Goal: Information Seeking & Learning: Learn about a topic

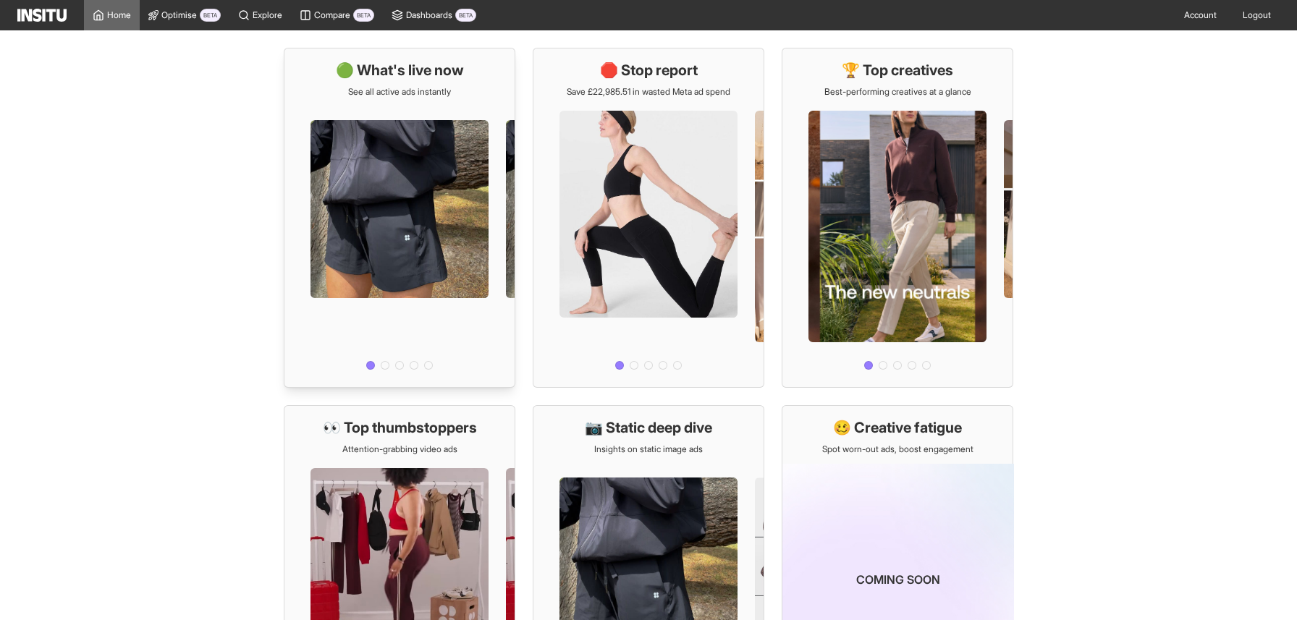
click at [347, 193] on div at bounding box center [400, 237] width 230 height 278
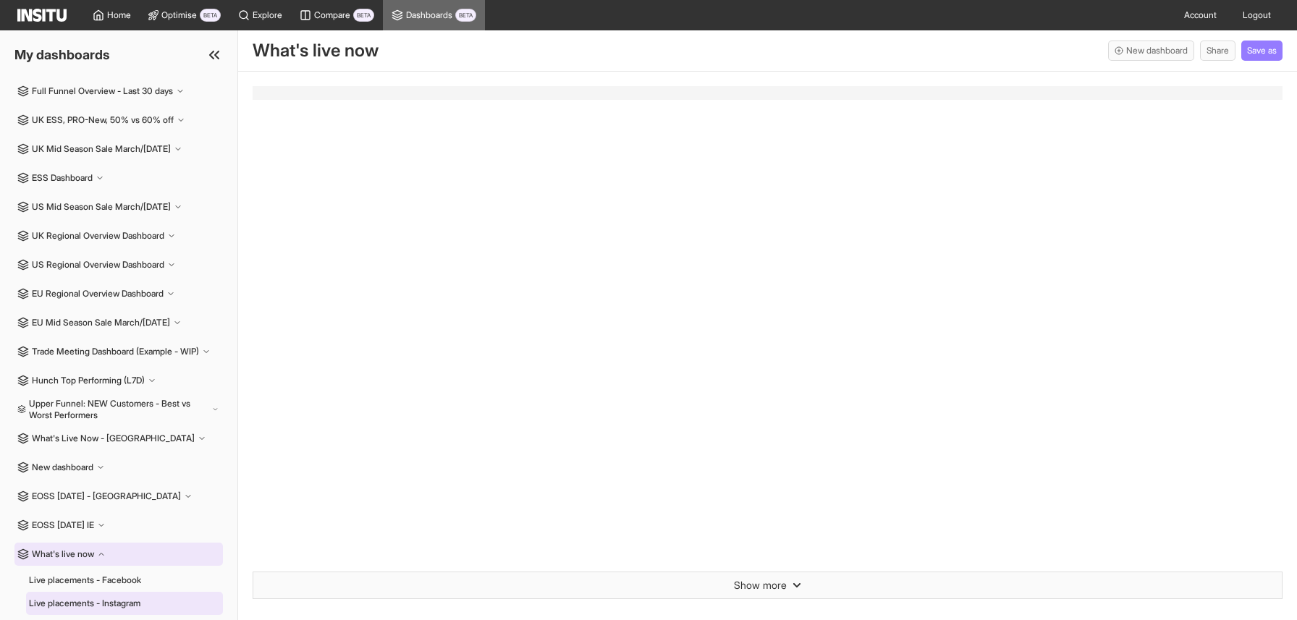
select select "**"
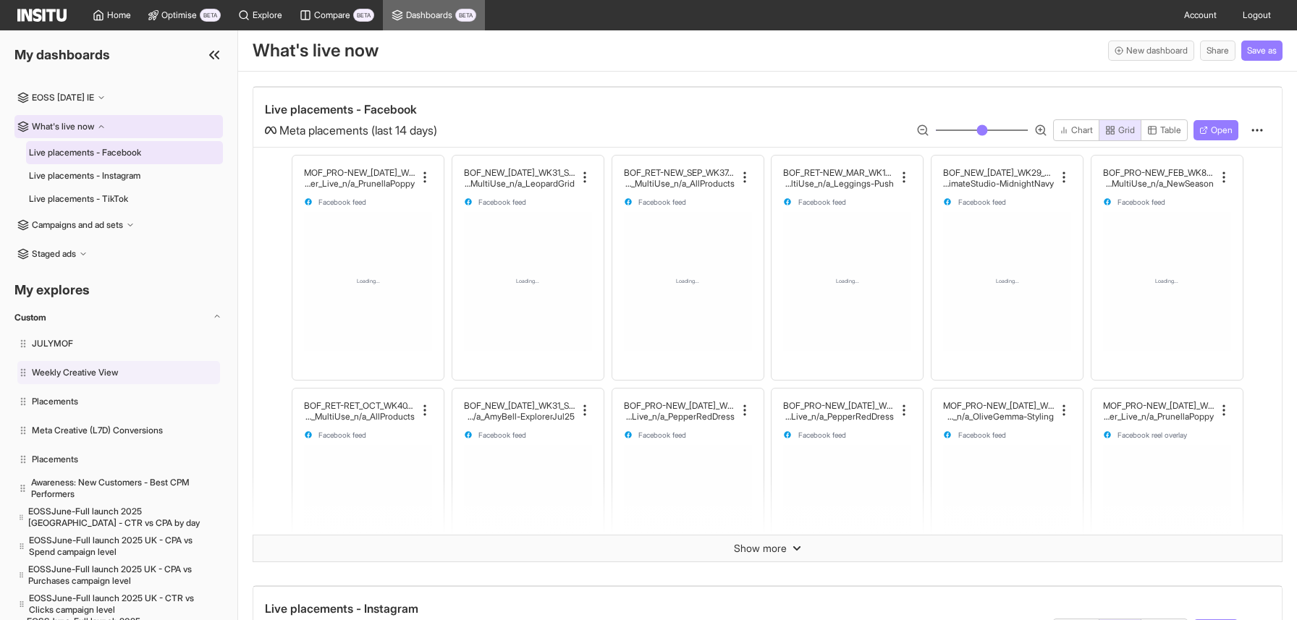
scroll to position [432, 0]
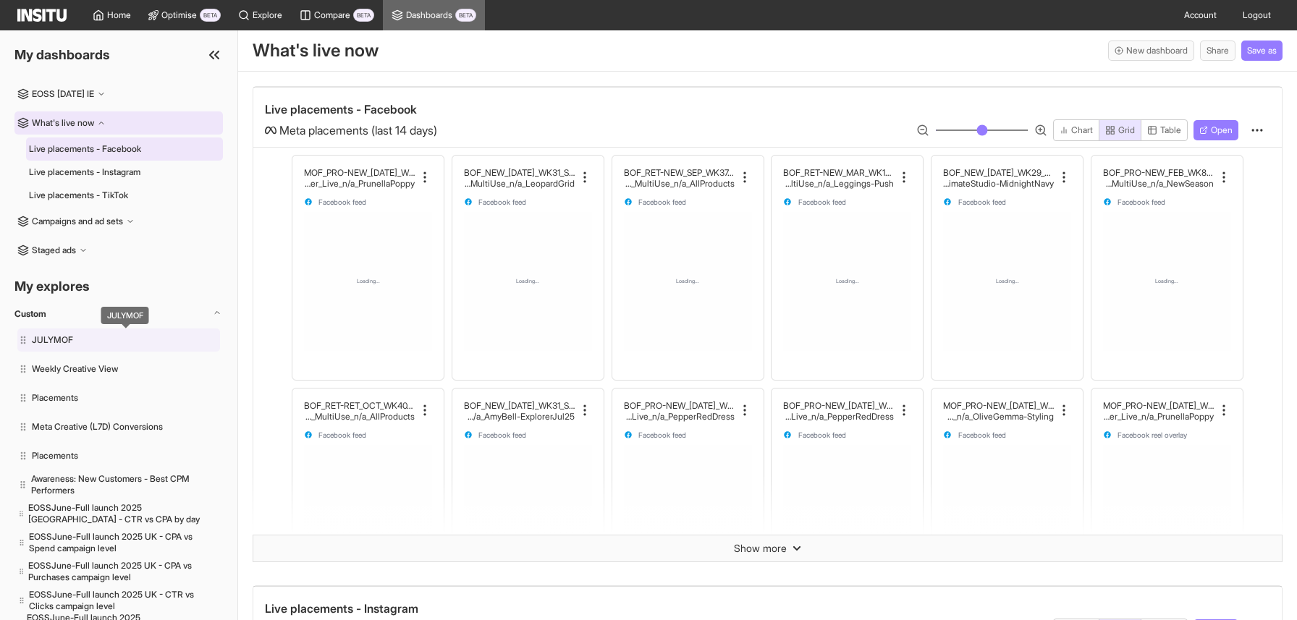
click at [76, 343] on span "JULYMOF" at bounding box center [126, 340] width 188 height 12
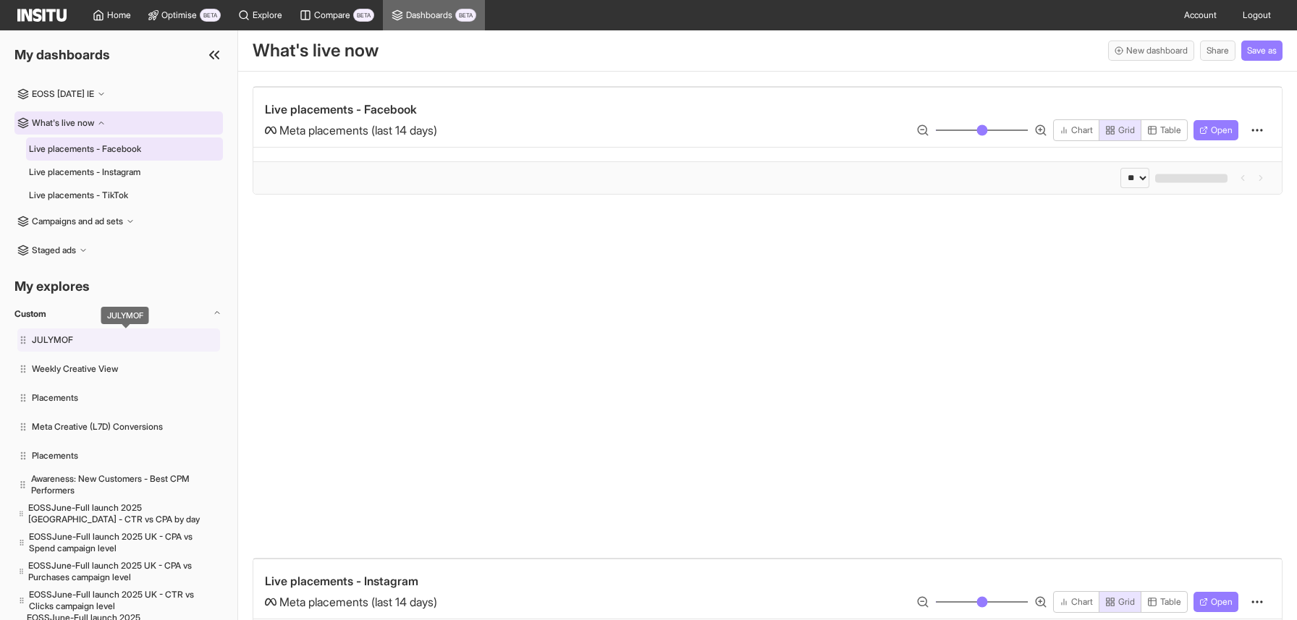
select select "**"
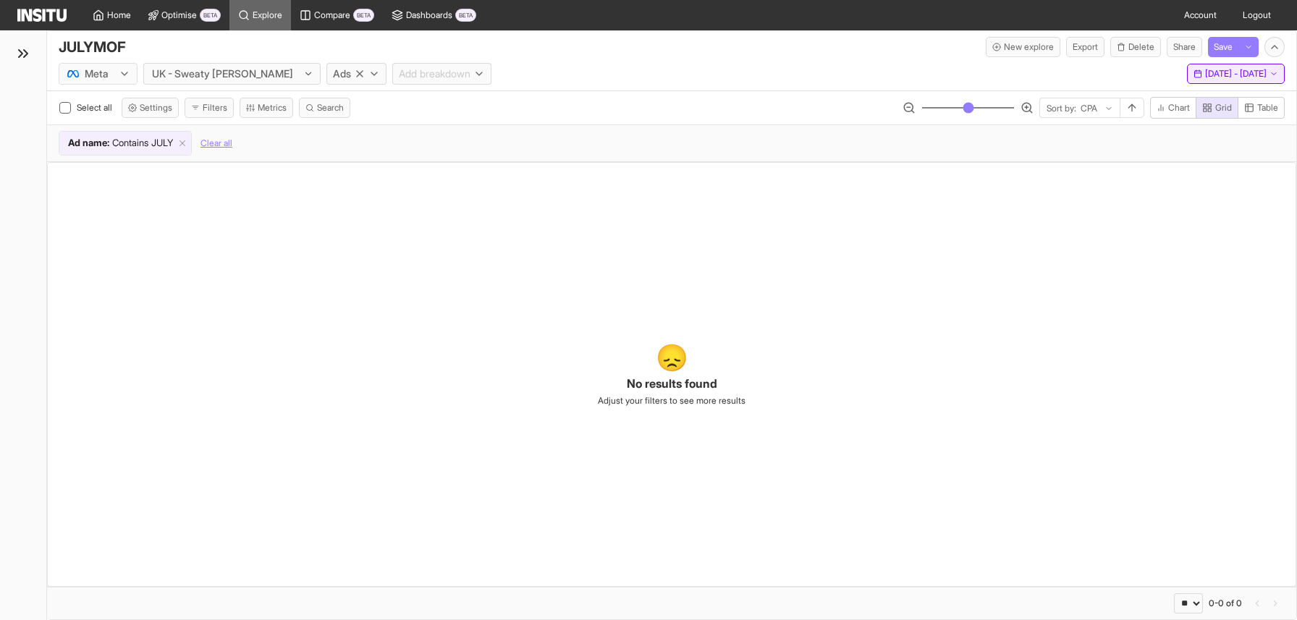
click at [1205, 72] on span "[DATE] - [DATE]" at bounding box center [1236, 74] width 62 height 12
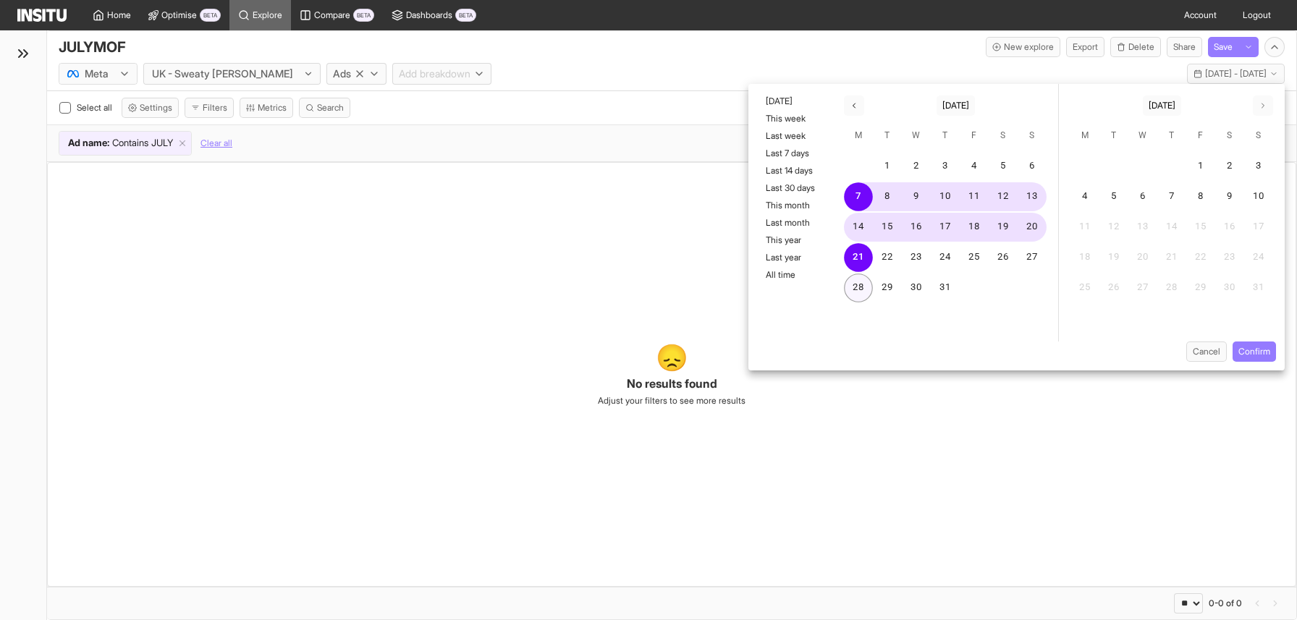
click at [864, 284] on button "28" at bounding box center [858, 288] width 29 height 29
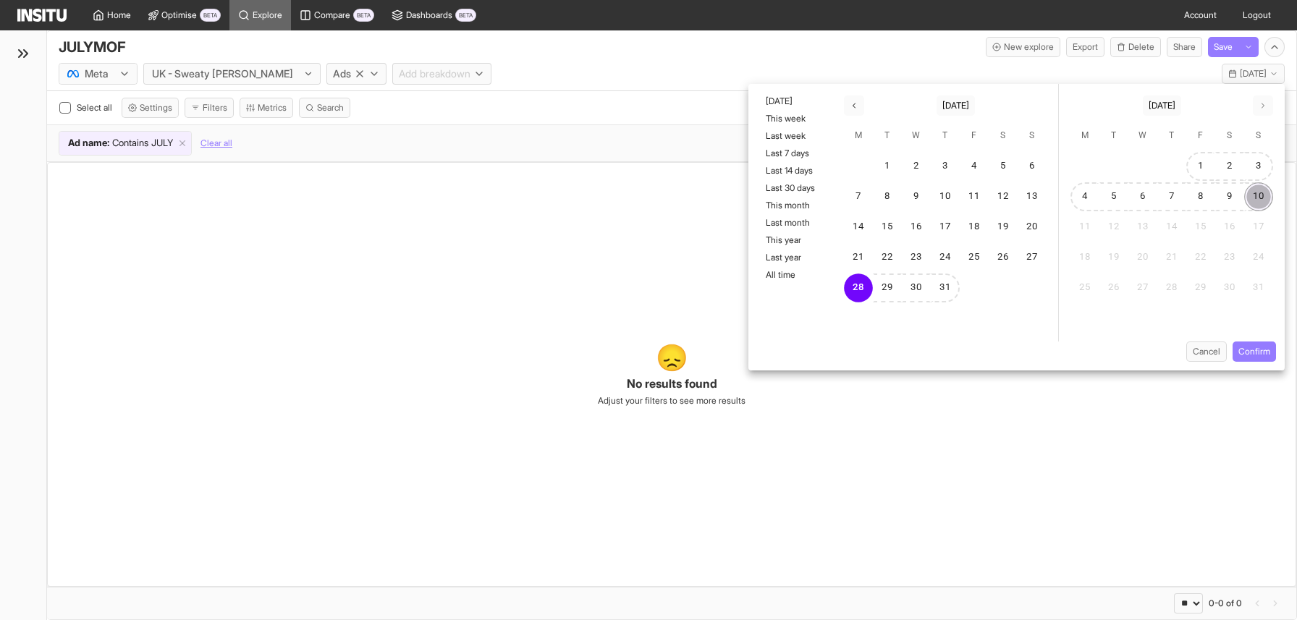
click at [1253, 190] on button "10" at bounding box center [1259, 196] width 29 height 29
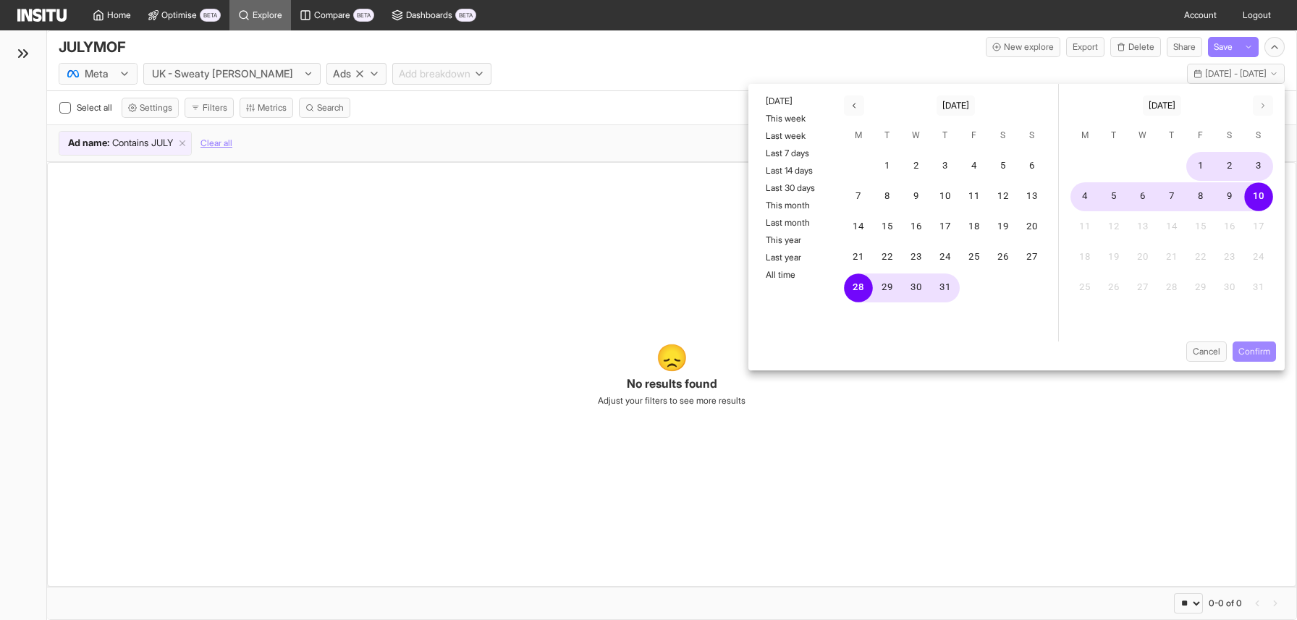
click at [1260, 351] on button "Confirm" at bounding box center [1254, 352] width 43 height 20
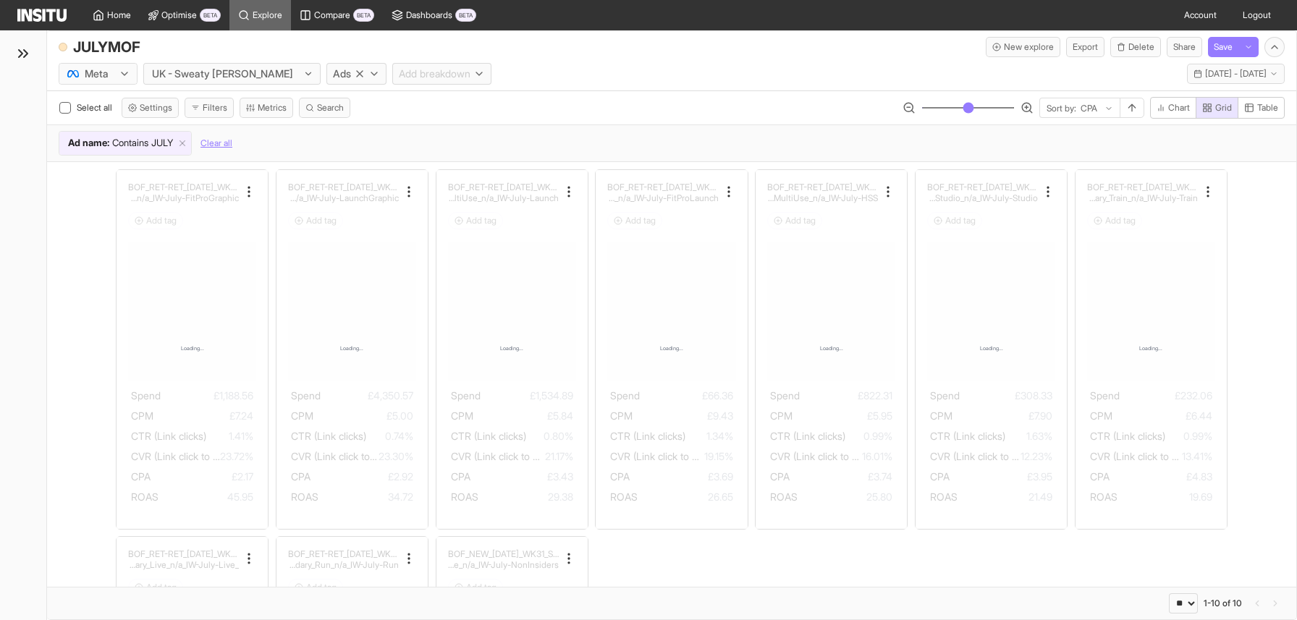
click at [20, 56] on polyline at bounding box center [21, 53] width 4 height 7
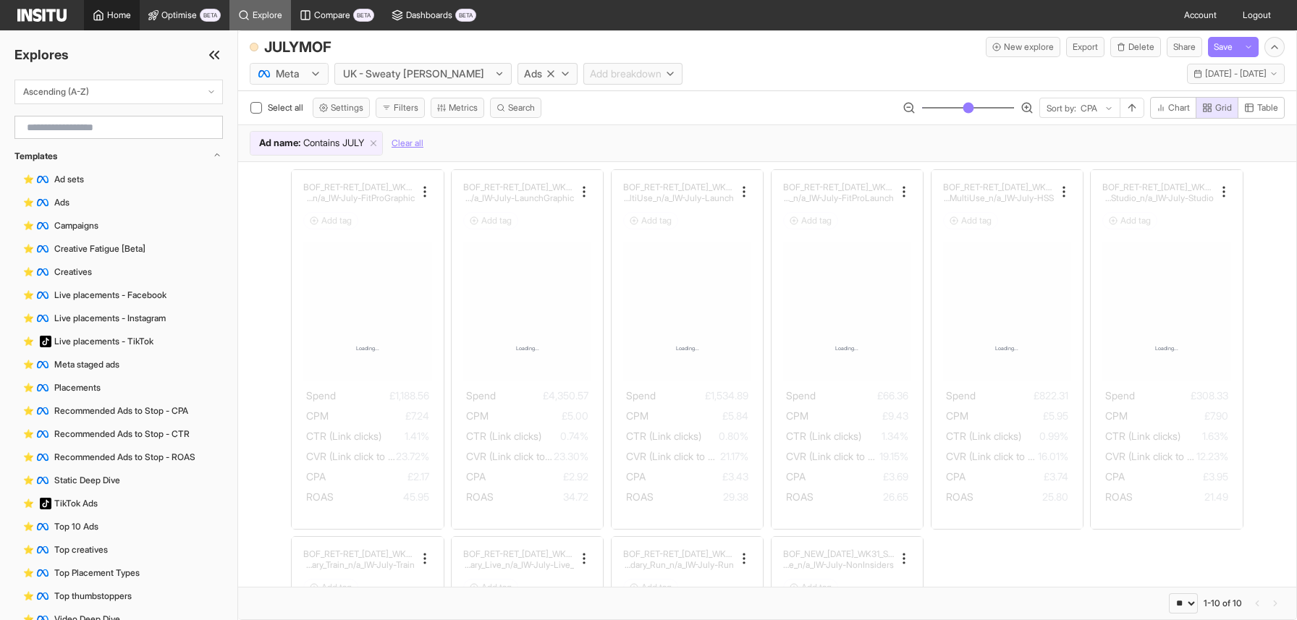
click at [117, 14] on span "Home" at bounding box center [119, 15] width 24 height 12
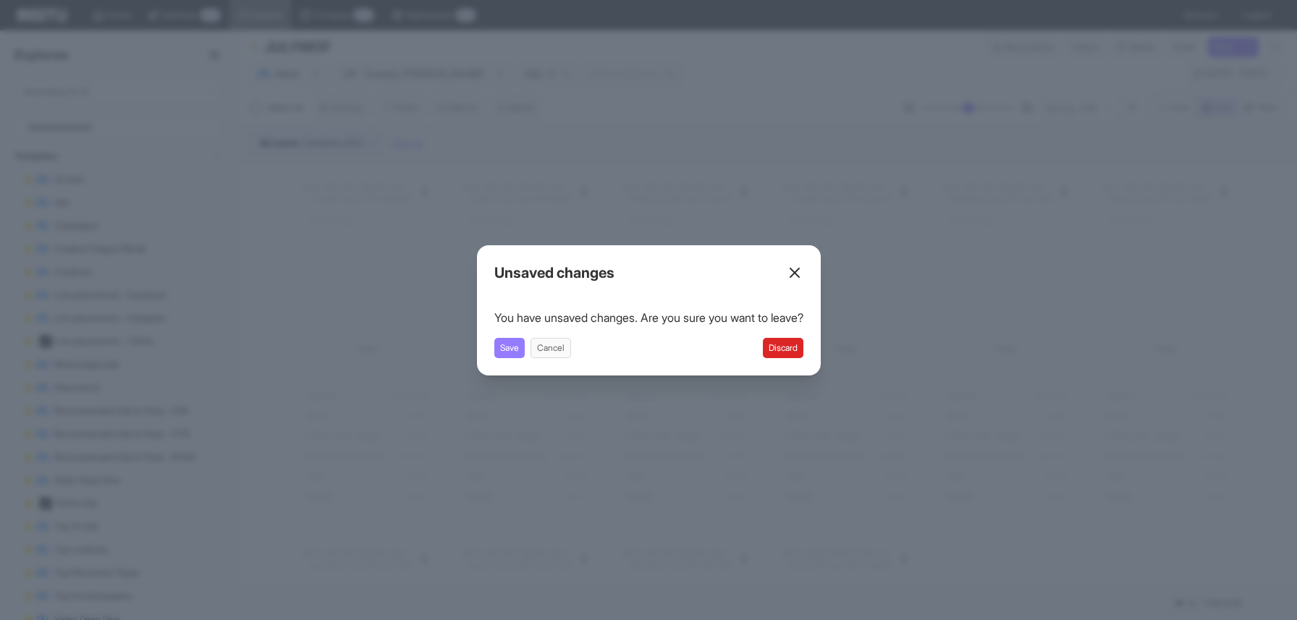
click at [780, 345] on button "Discard" at bounding box center [783, 348] width 41 height 20
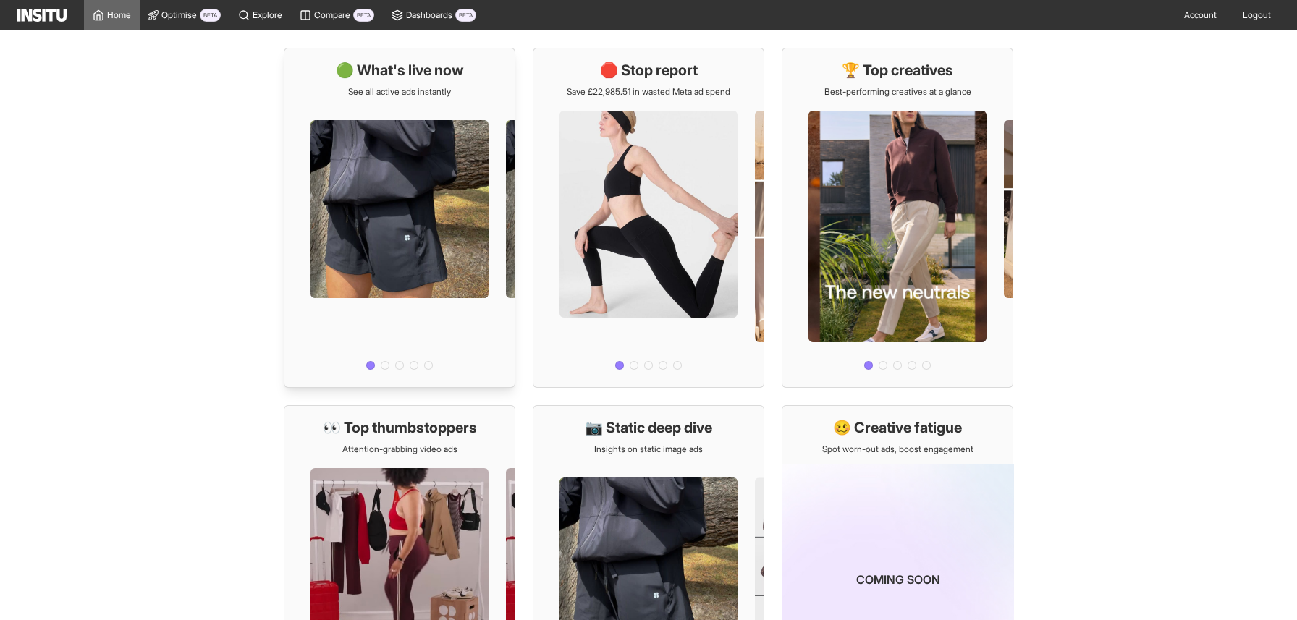
click at [348, 169] on div at bounding box center [400, 237] width 230 height 278
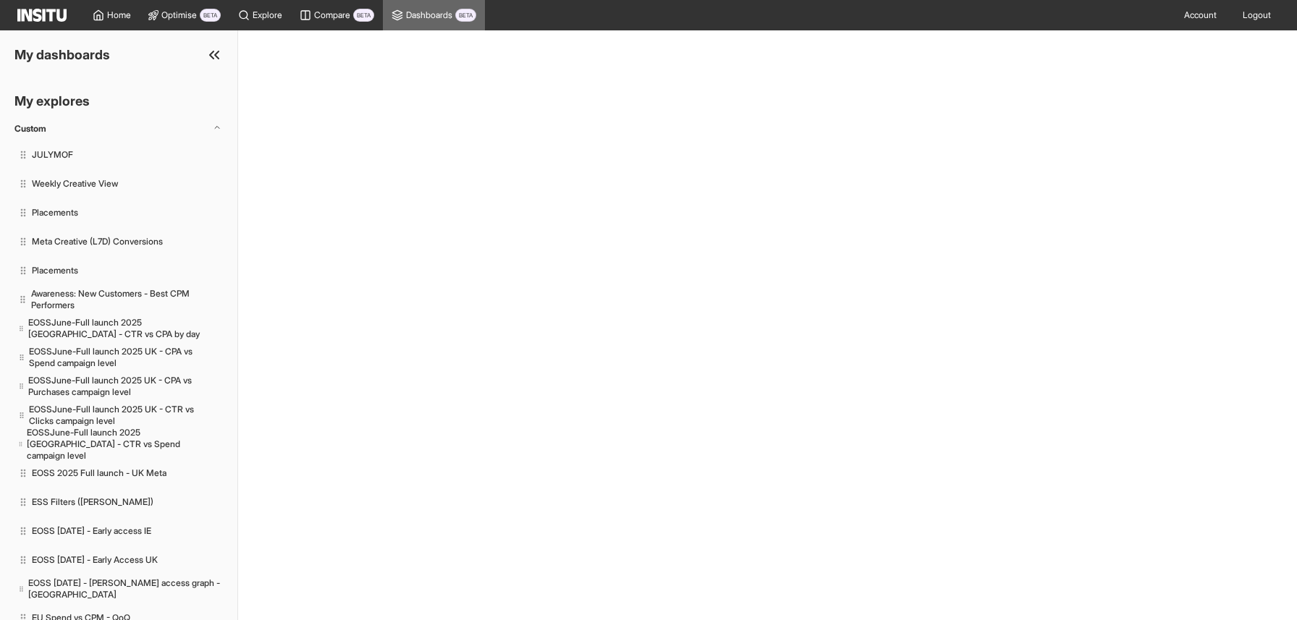
select select "**"
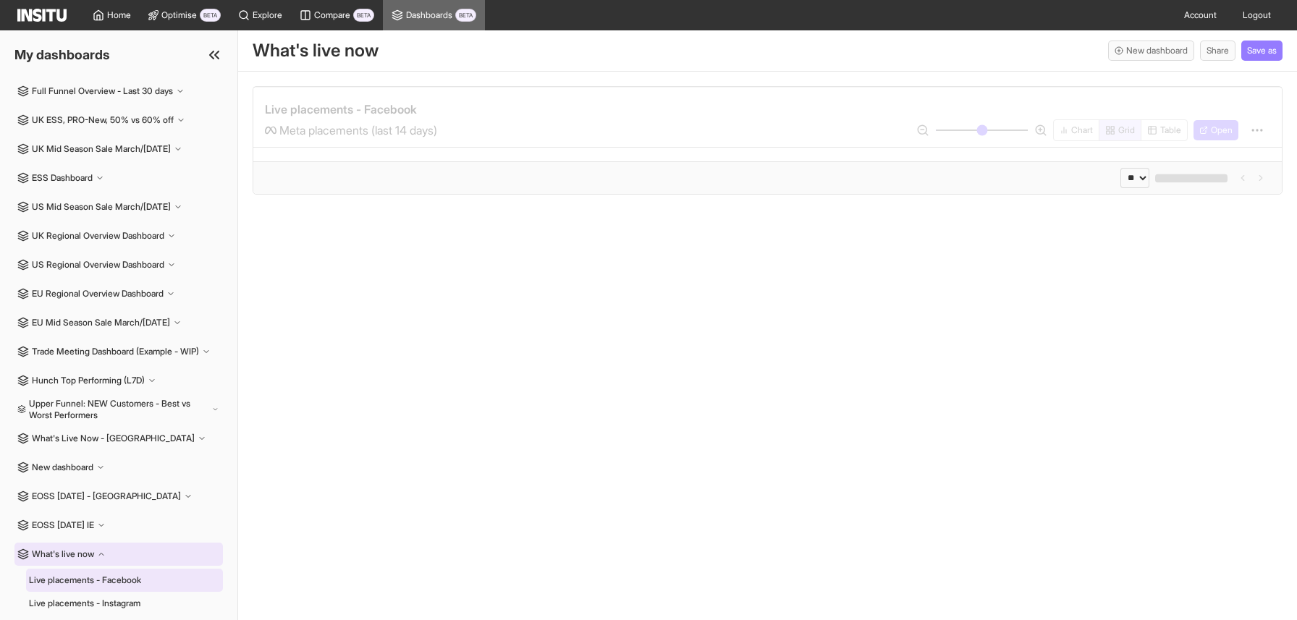
select select "**"
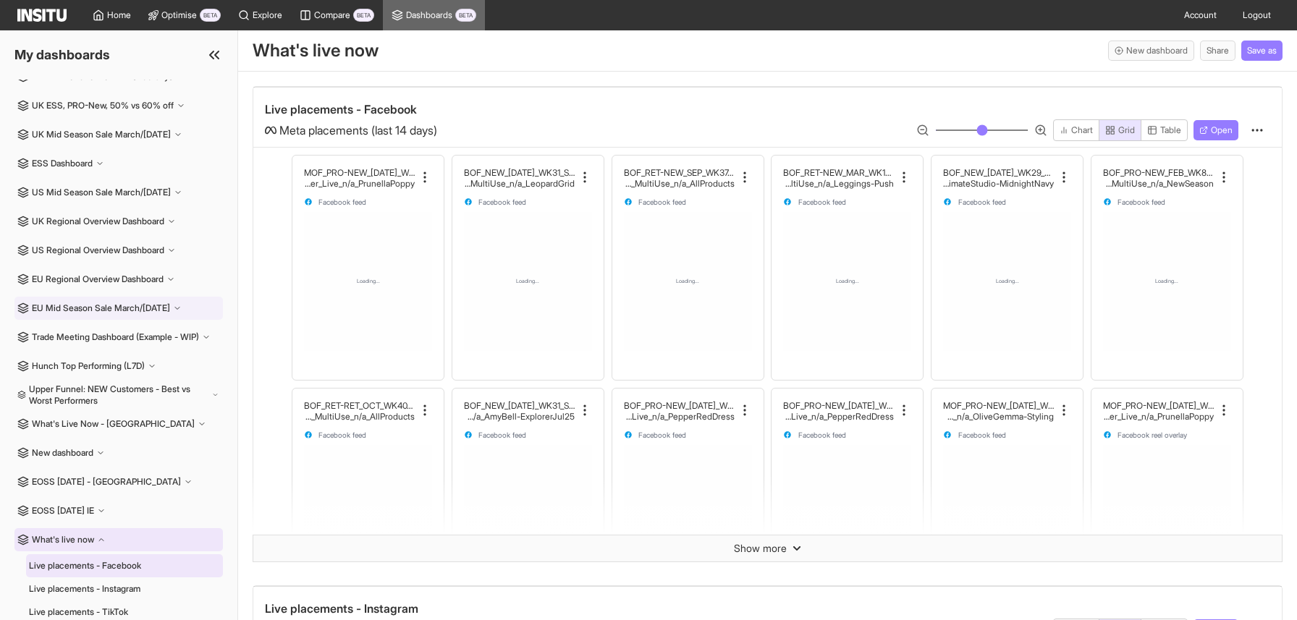
scroll to position [69, 0]
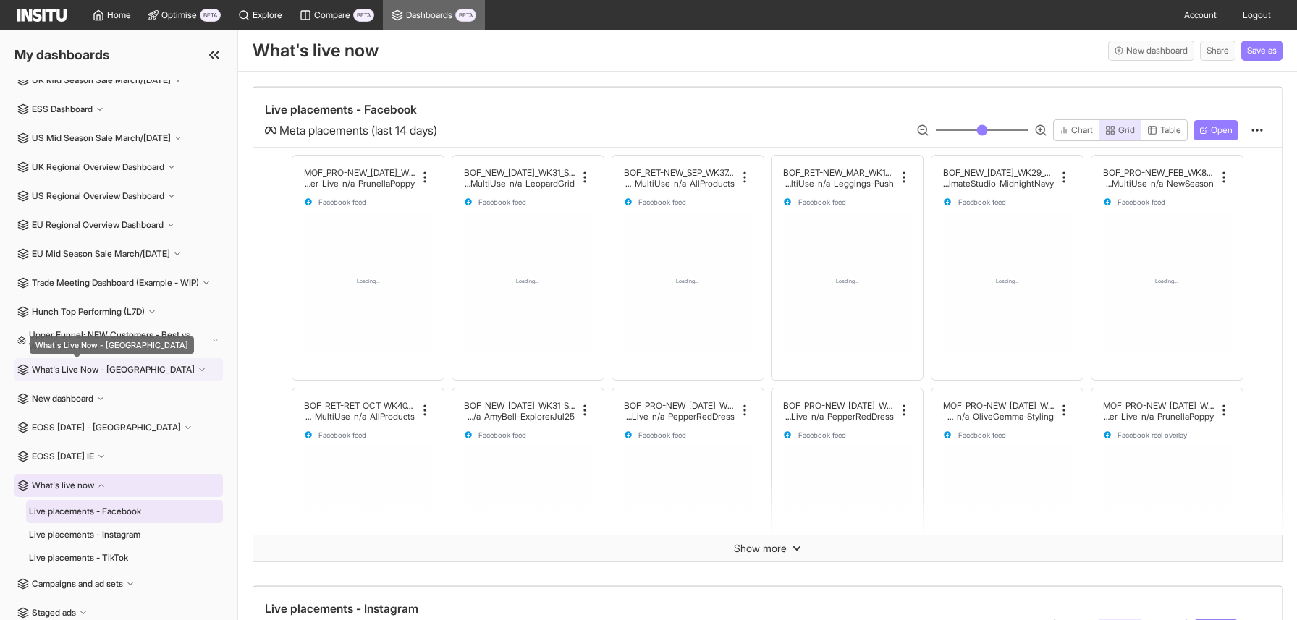
click at [117, 367] on h2 "What's Live Now - [GEOGRAPHIC_DATA]" at bounding box center [113, 370] width 163 height 12
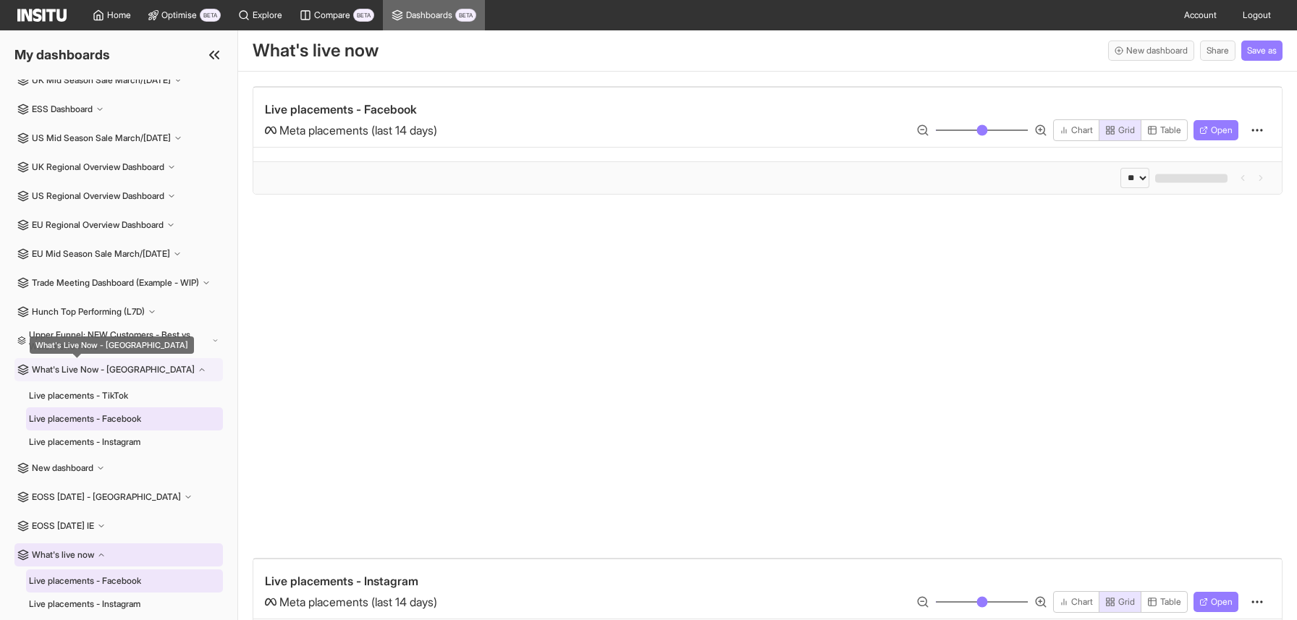
select select "**"
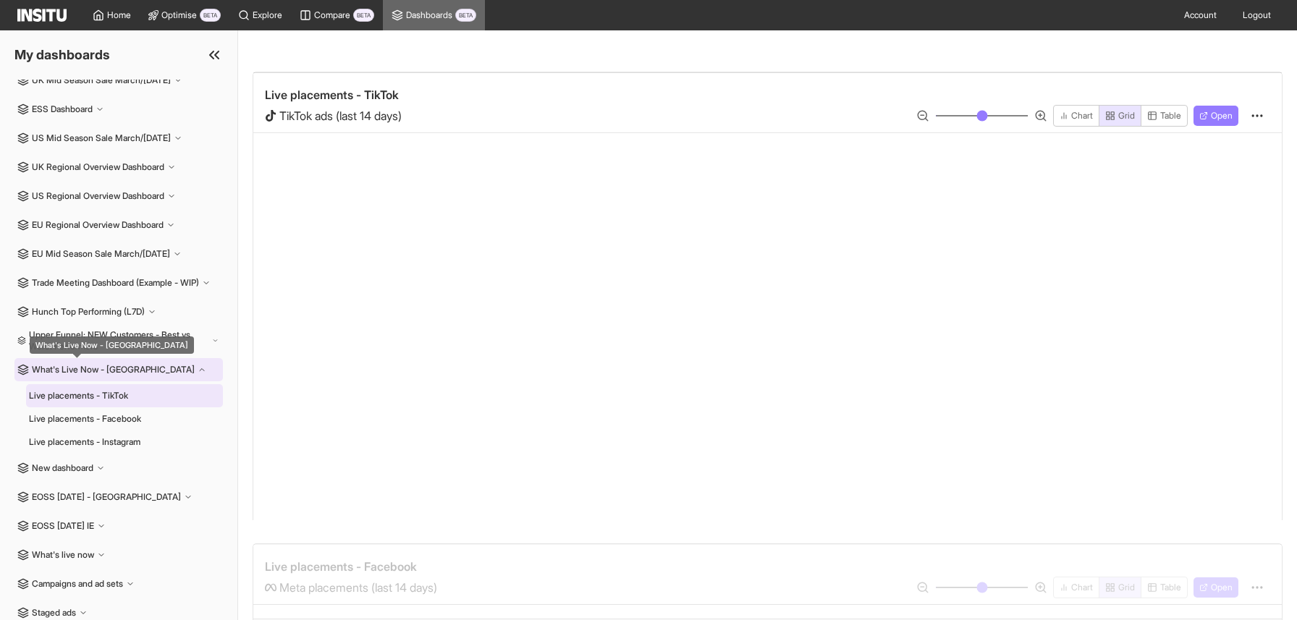
select select "**"
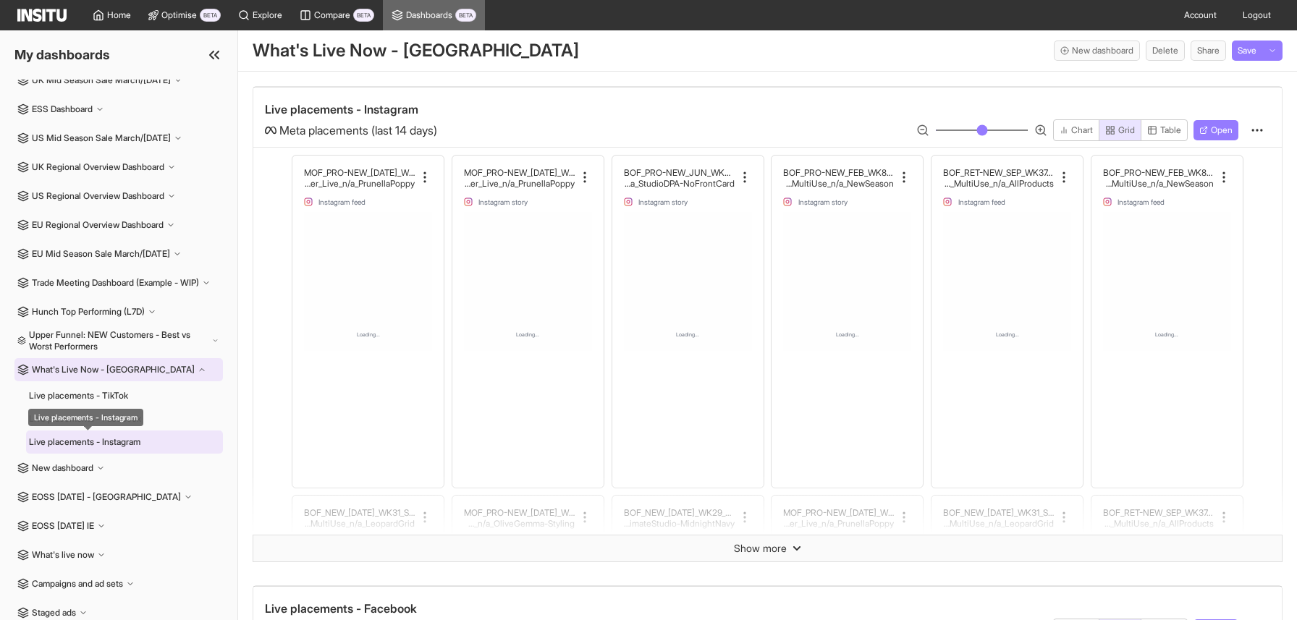
click at [132, 441] on div "Live placements - Instagram" at bounding box center [84, 443] width 111 height 12
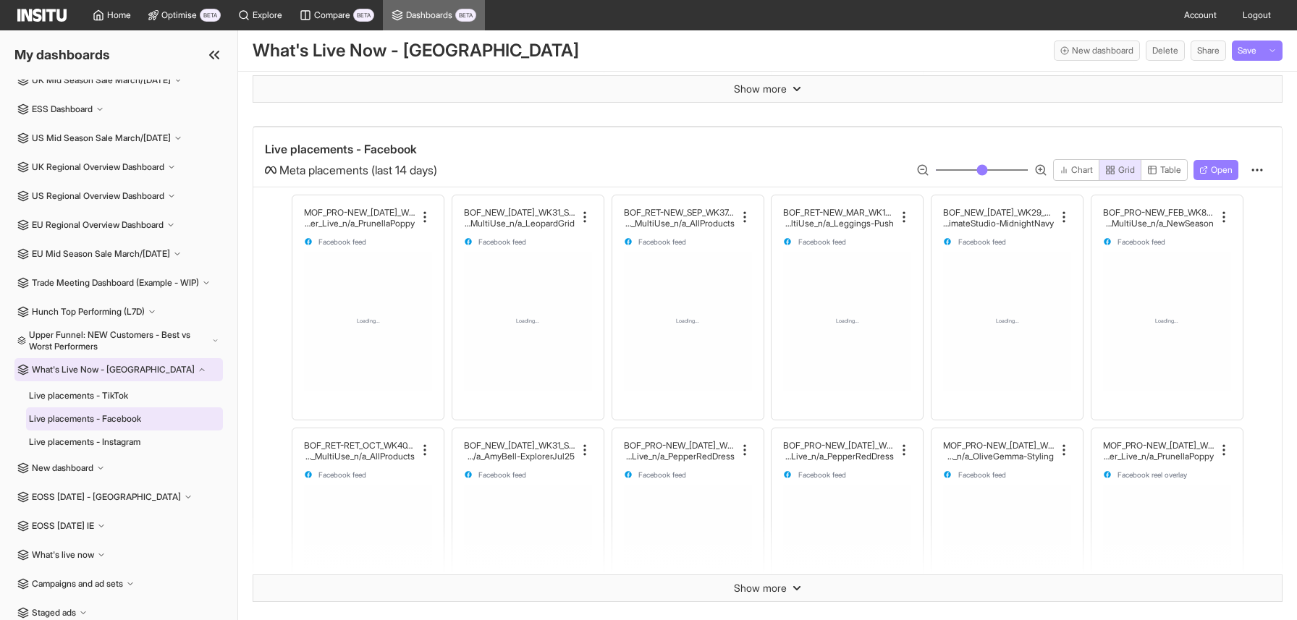
select select "**"
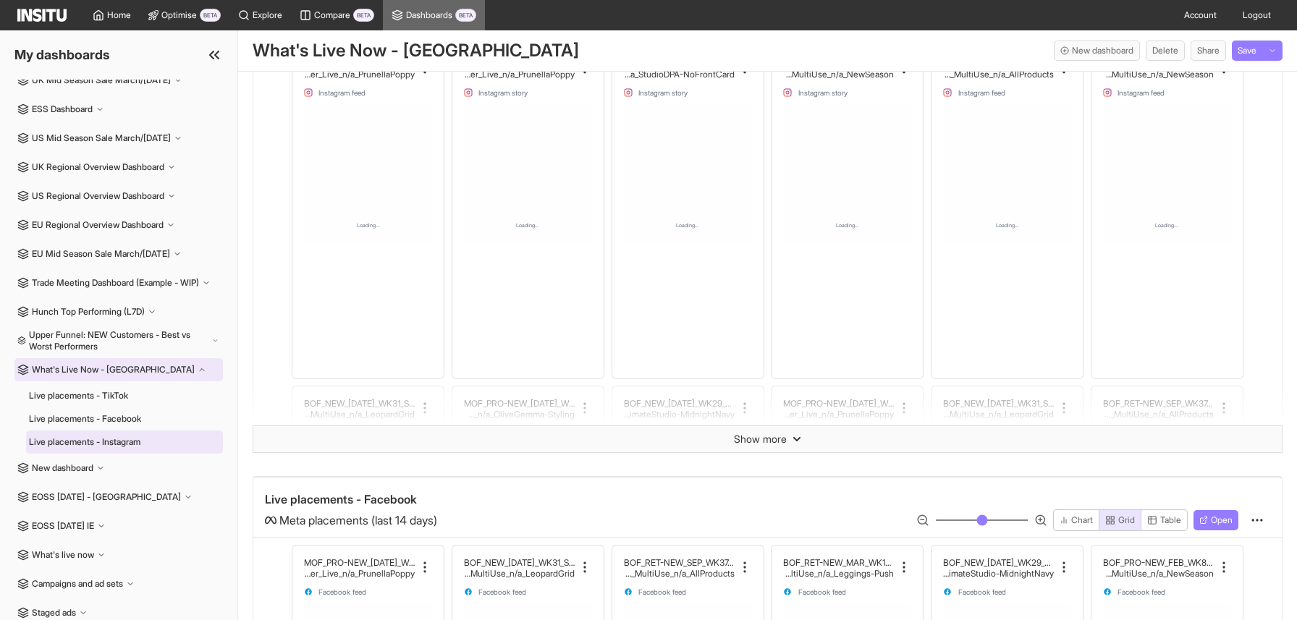
scroll to position [114, 0]
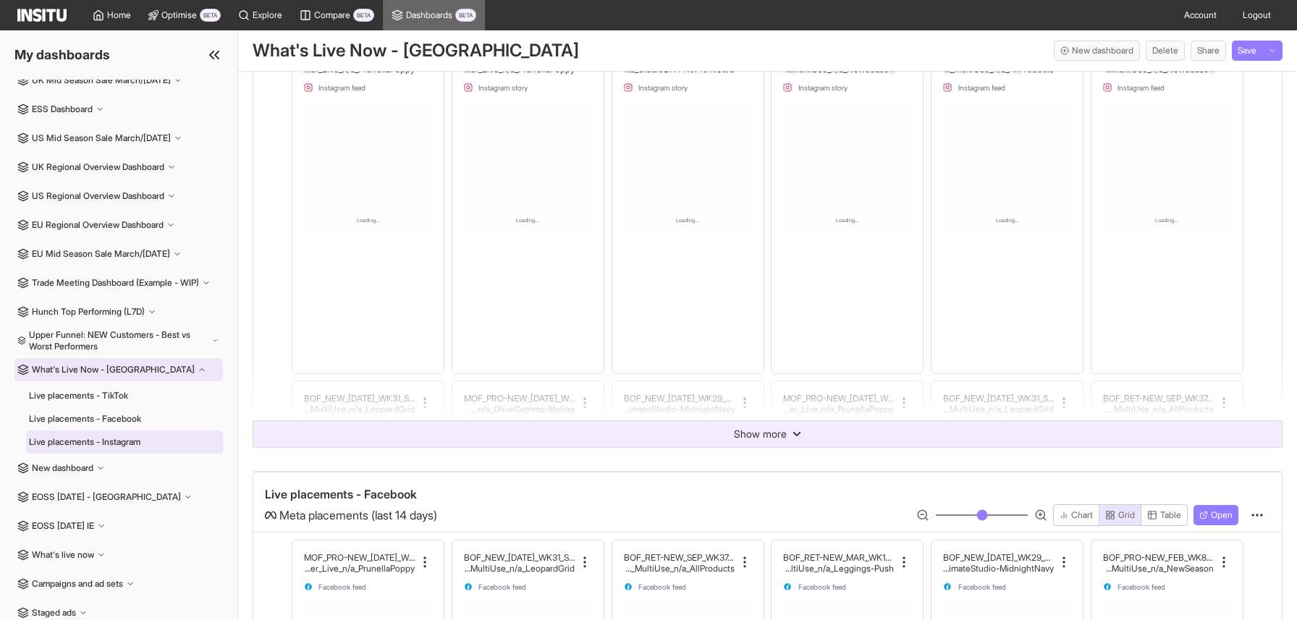
click at [750, 439] on span "Show more" at bounding box center [760, 434] width 53 height 14
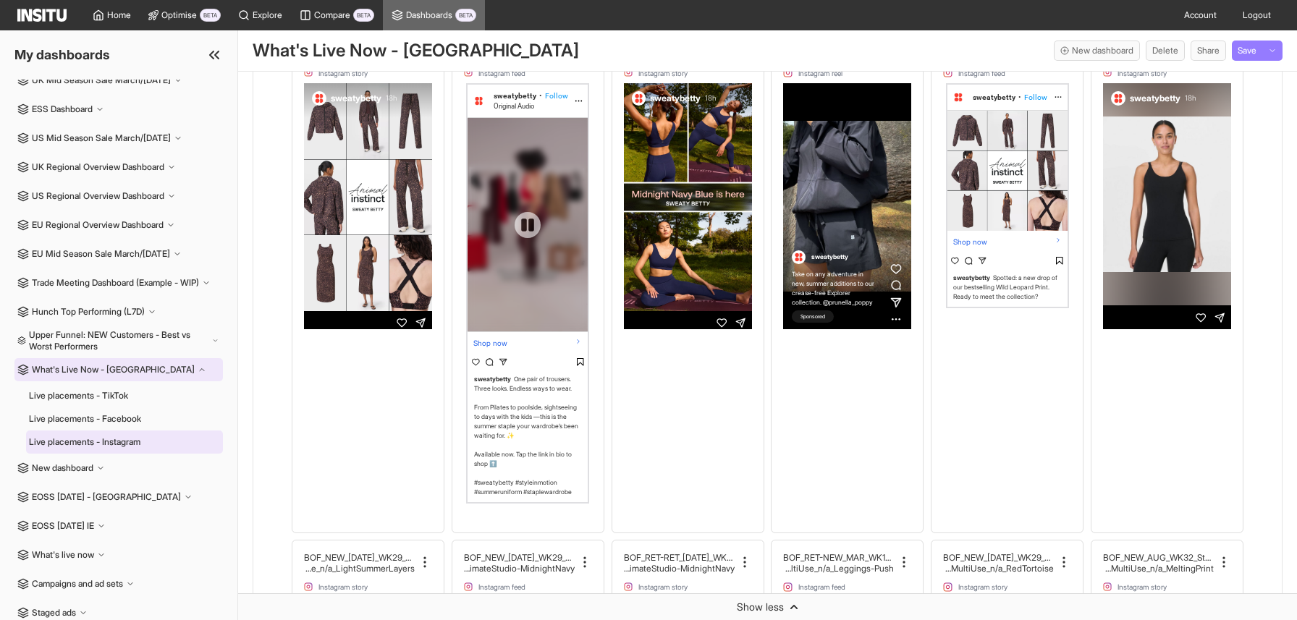
scroll to position [455, 0]
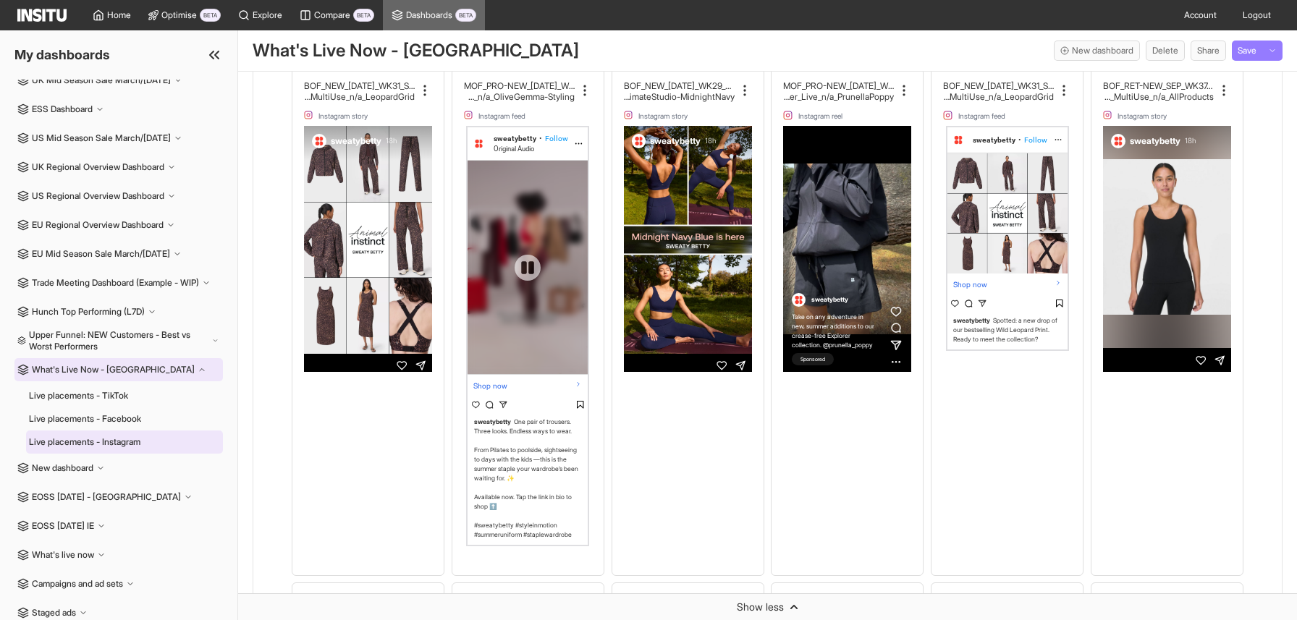
click at [531, 167] on div at bounding box center [528, 268] width 120 height 214
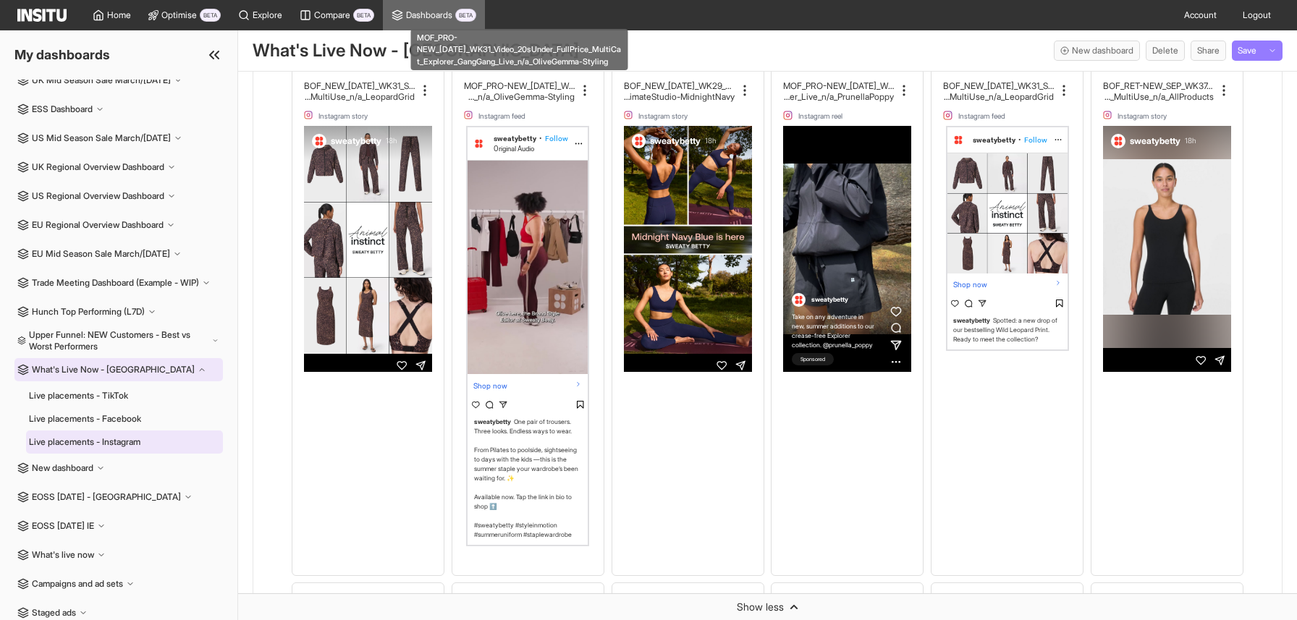
click at [526, 99] on h2 "iCat_Explorer_GangGang_Live_n/a_OliveGemma-Styling" at bounding box center [519, 96] width 111 height 11
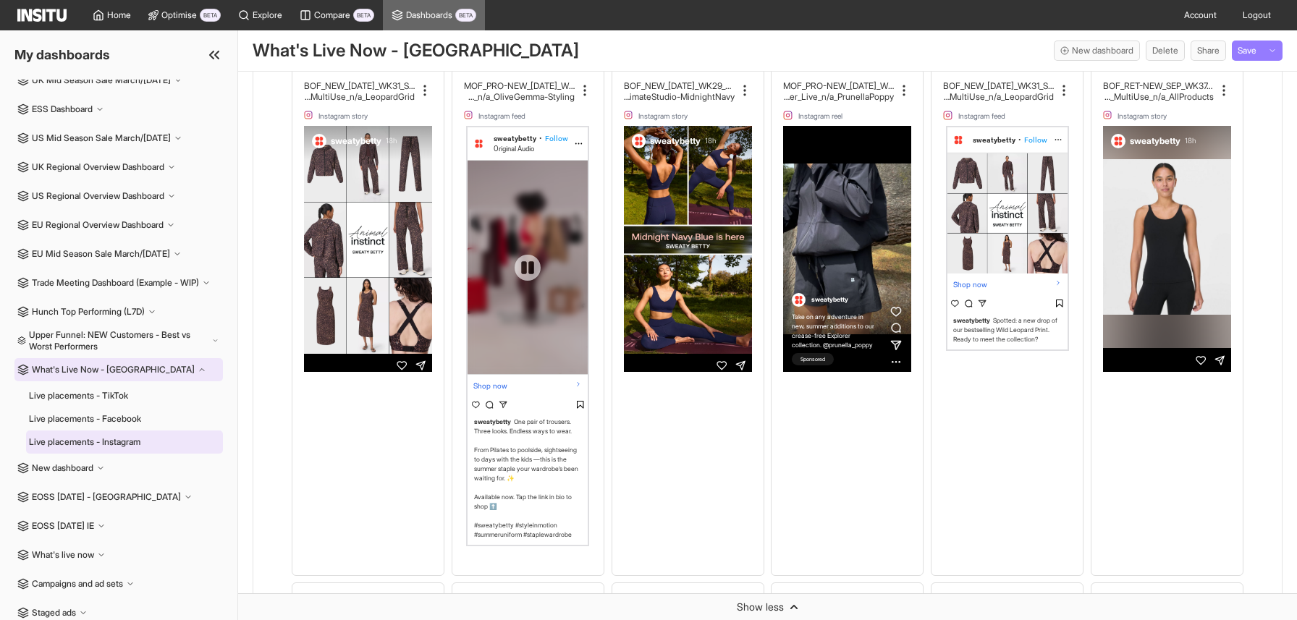
click at [520, 266] on div at bounding box center [528, 268] width 26 height 26
click at [505, 185] on div at bounding box center [528, 268] width 120 height 214
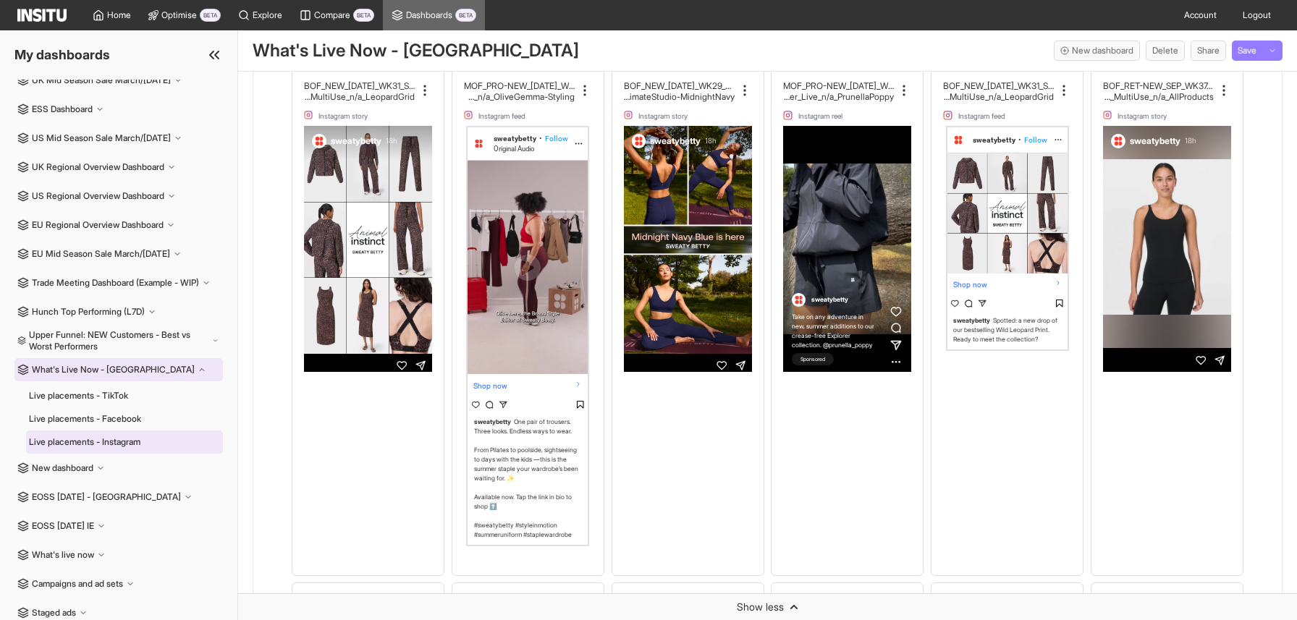
click at [525, 98] on h2 "iCat_Explorer_GangGang_Live_n/a_OliveGemma-Styling" at bounding box center [519, 96] width 111 height 11
click at [589, 93] on icon at bounding box center [585, 90] width 14 height 14
click at [562, 95] on h2 "iCat_Explorer_GangGang_Live_n/a_OliveGemma-Styling" at bounding box center [519, 96] width 111 height 11
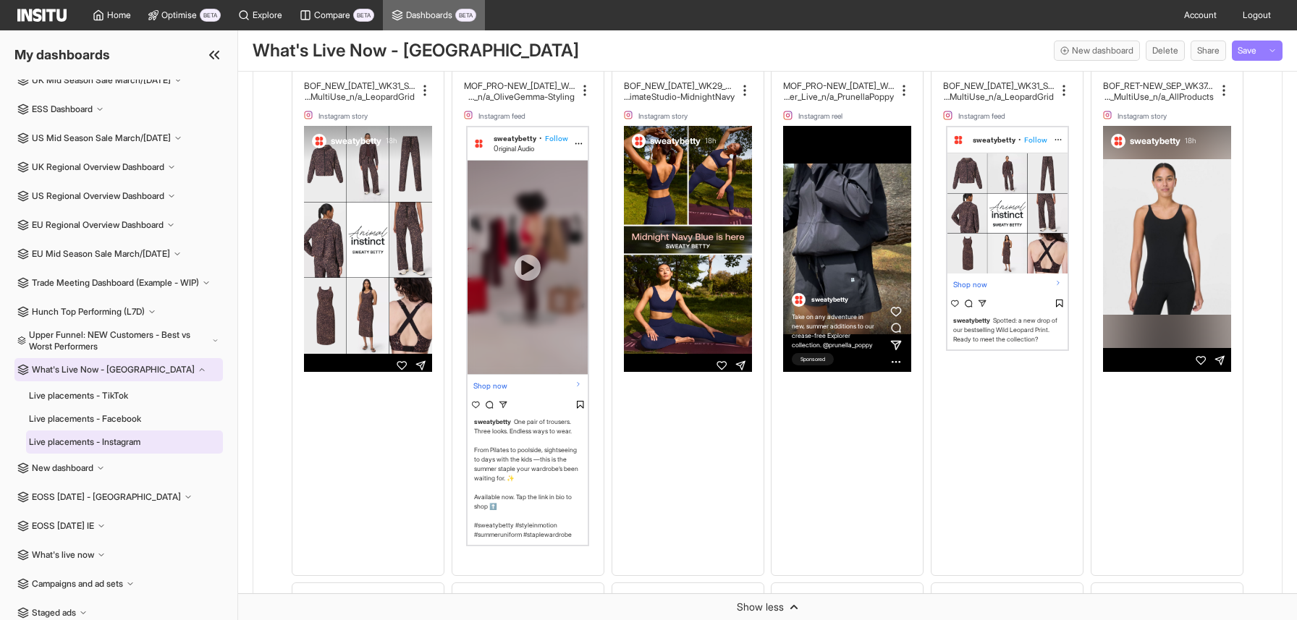
click at [530, 230] on div at bounding box center [528, 268] width 120 height 214
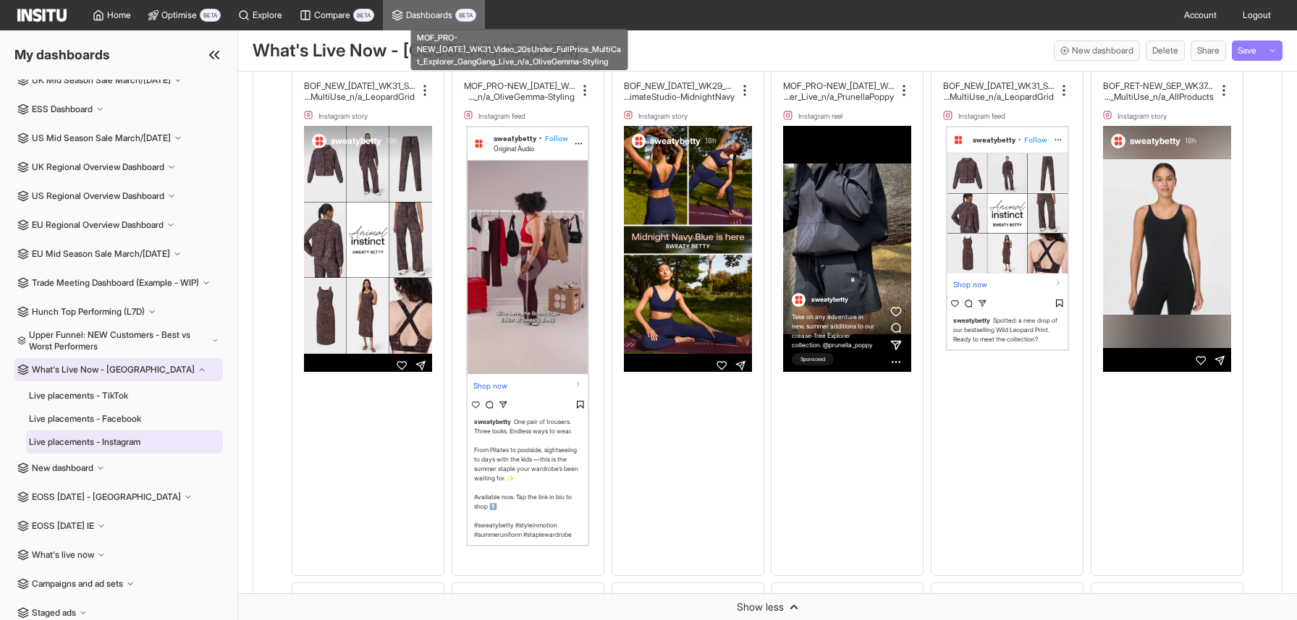
click at [507, 96] on h2 "iCat_Explorer_GangGang_Live_n/a_OliveGemma-Styling" at bounding box center [519, 96] width 111 height 11
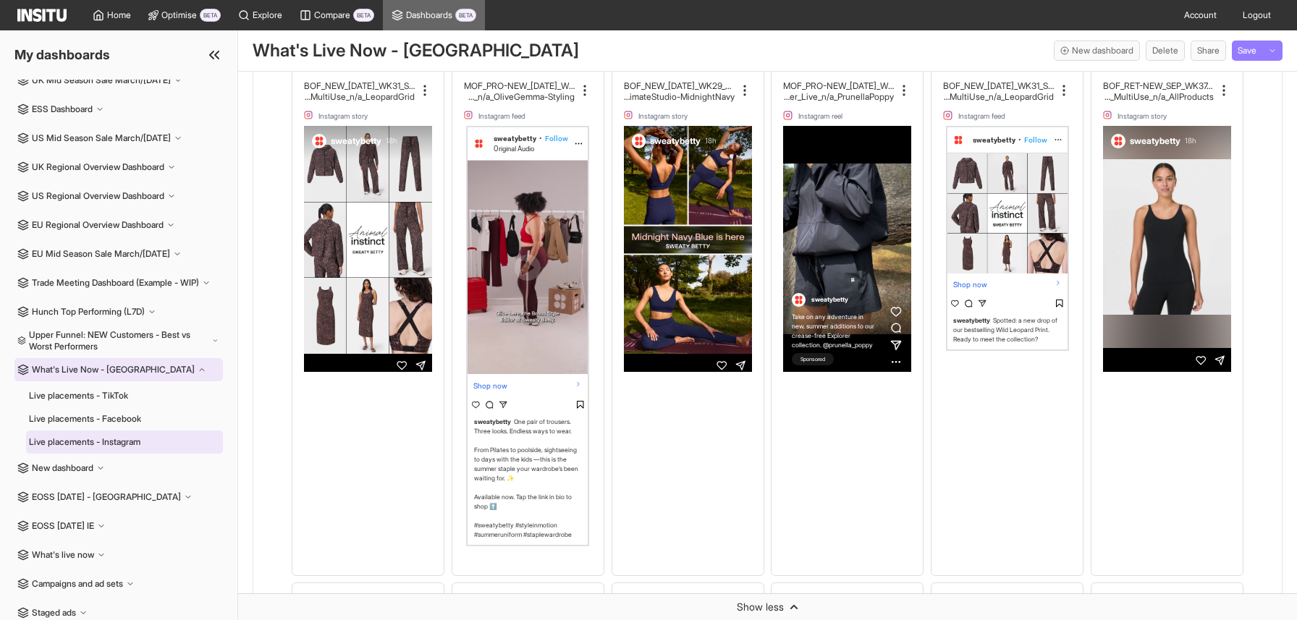
click at [562, 526] on div "sweatybetty One pair of trousers. Three looks. Endless ways to wear. From Pilat…" at bounding box center [528, 479] width 114 height 126
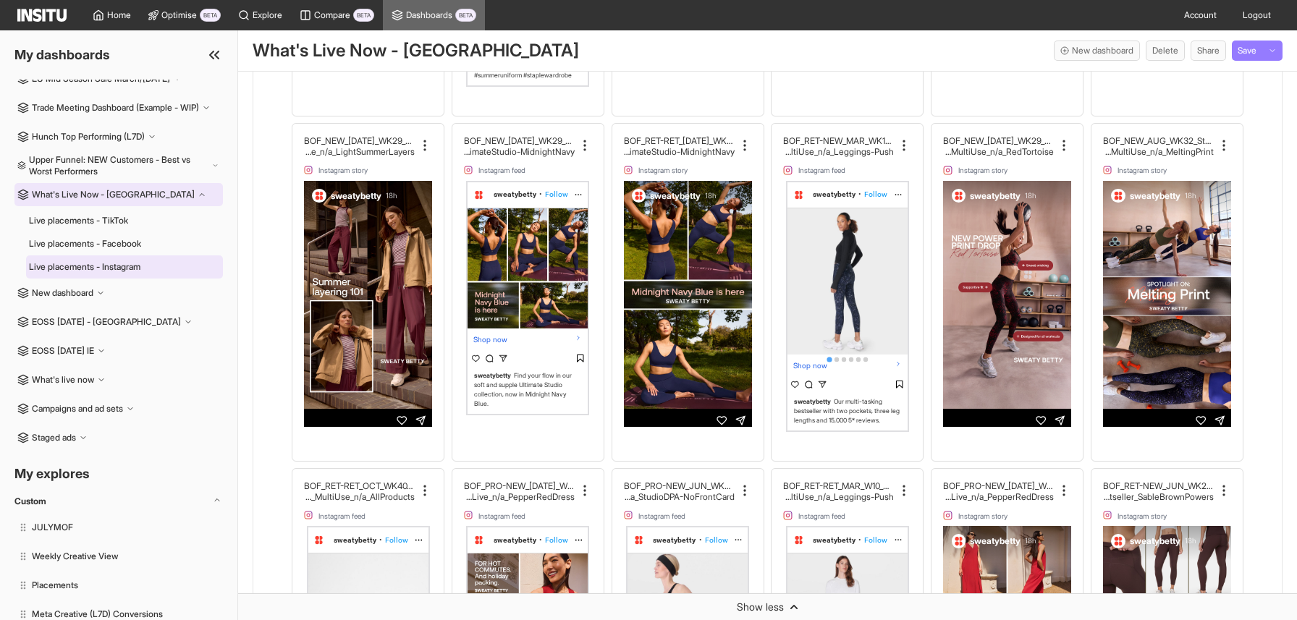
scroll to position [261, 0]
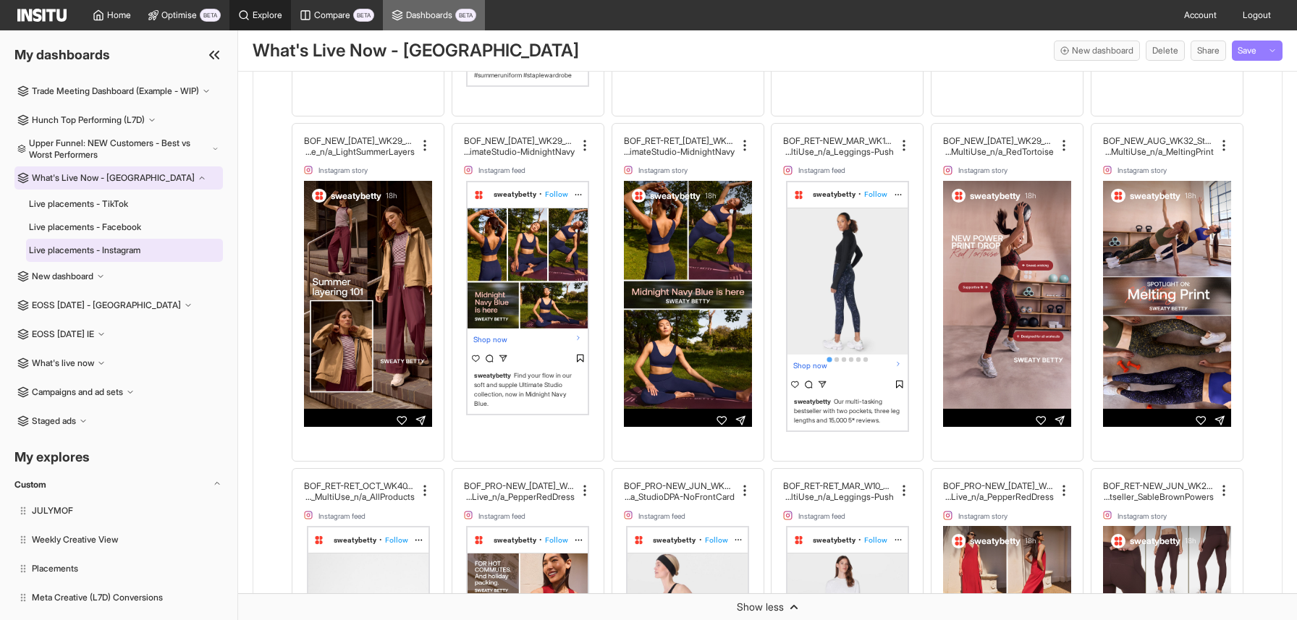
click at [269, 7] on link "Explore" at bounding box center [261, 15] width 62 height 30
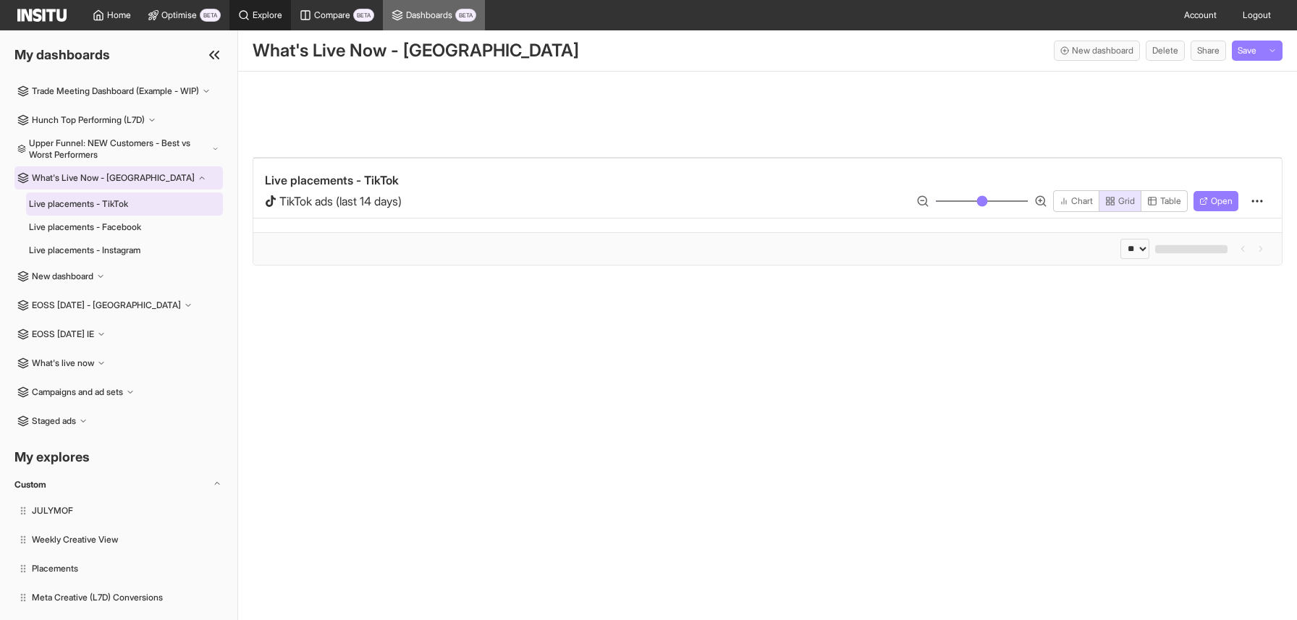
scroll to position [533, 0]
click at [245, 13] on icon at bounding box center [244, 15] width 12 height 12
select select "**"
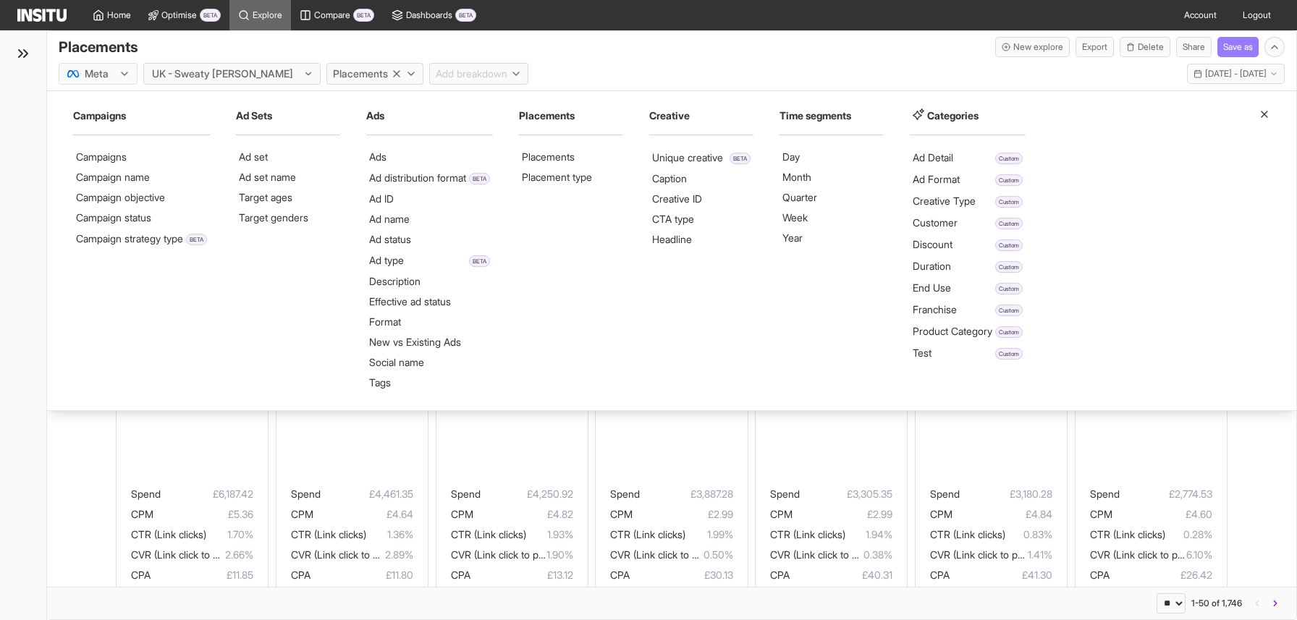
select select "**"
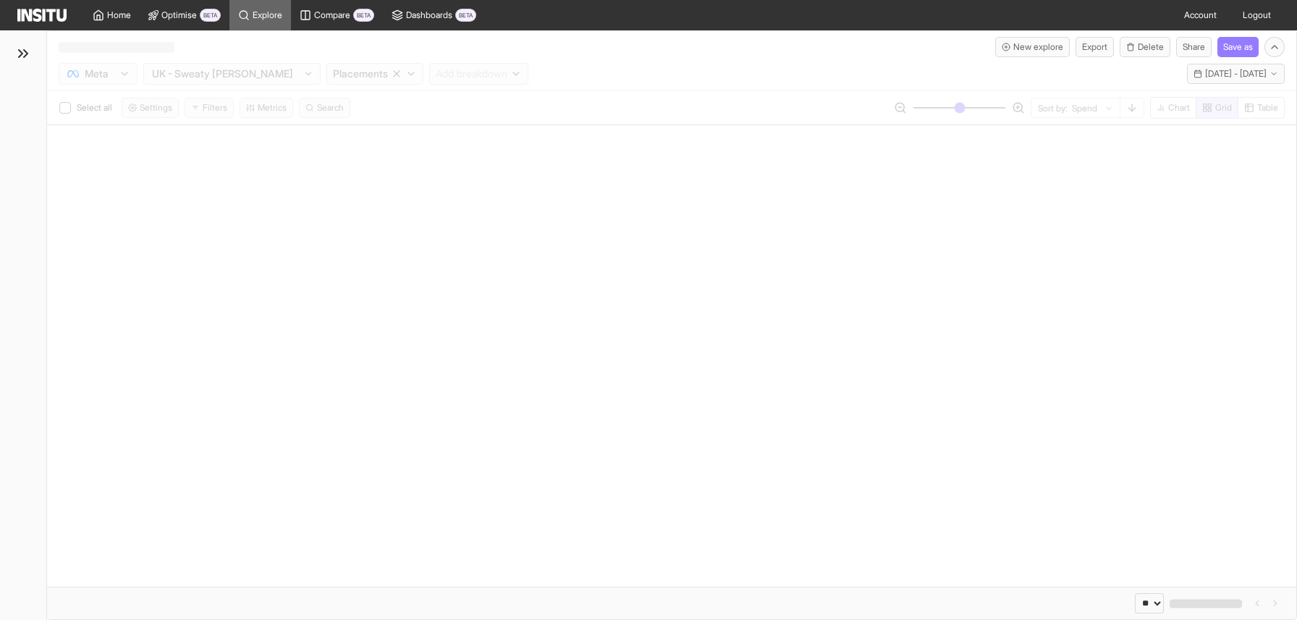
click at [390, 156] on section at bounding box center [672, 356] width 1250 height 462
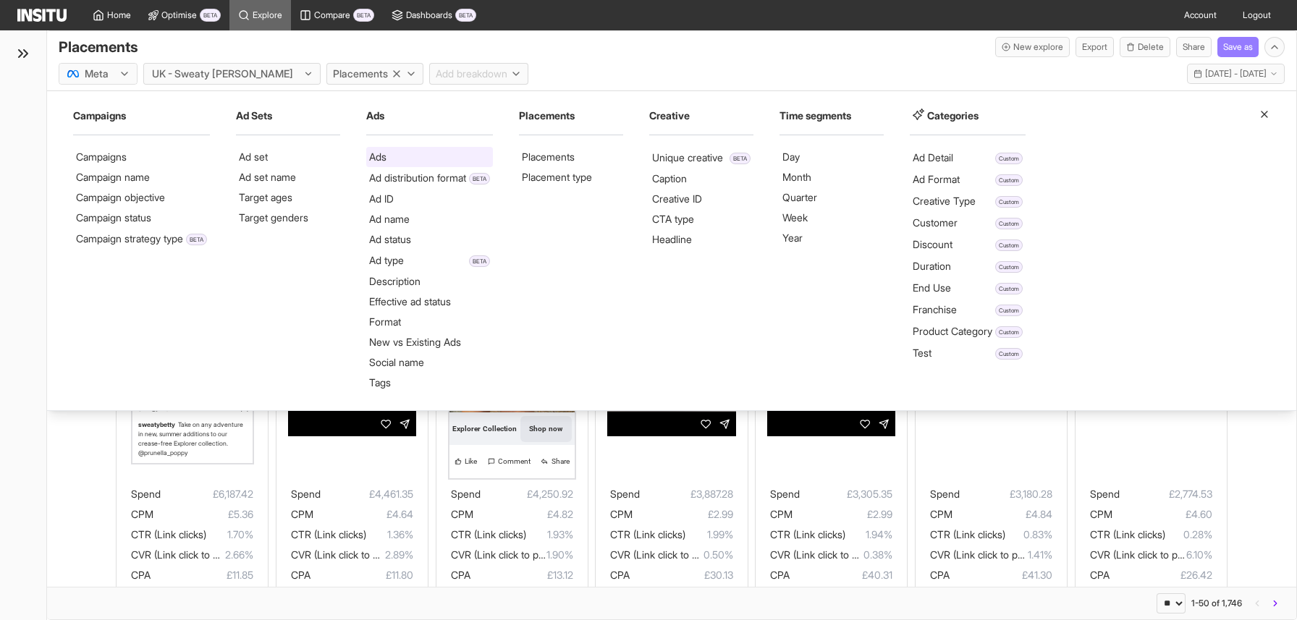
click at [387, 162] on li "Ads" at bounding box center [377, 157] width 17 height 14
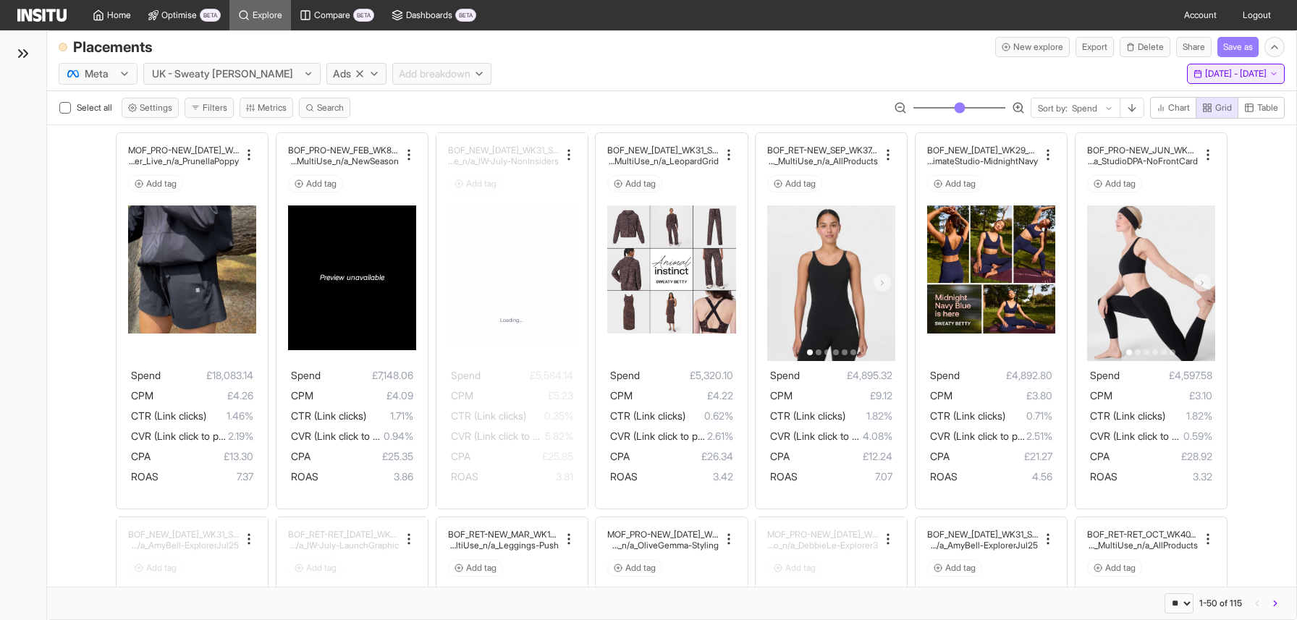
click at [1205, 69] on span "[DATE] - [DATE]" at bounding box center [1236, 74] width 62 height 12
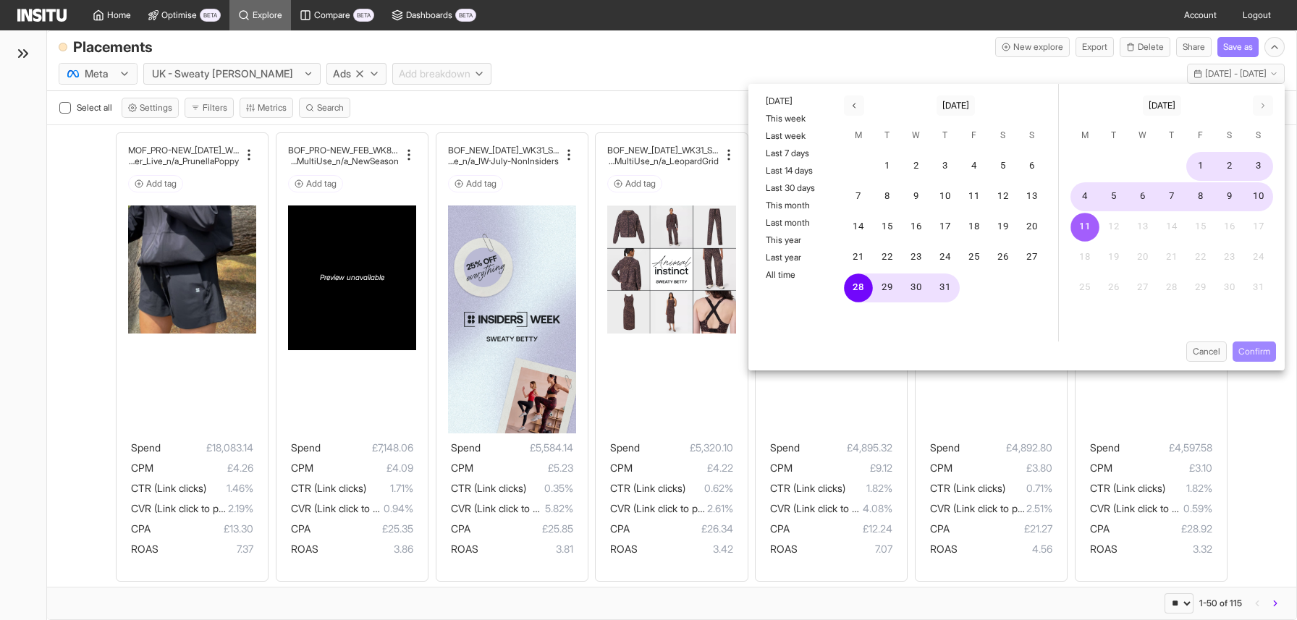
click at [1262, 353] on button "Confirm" at bounding box center [1254, 352] width 43 height 20
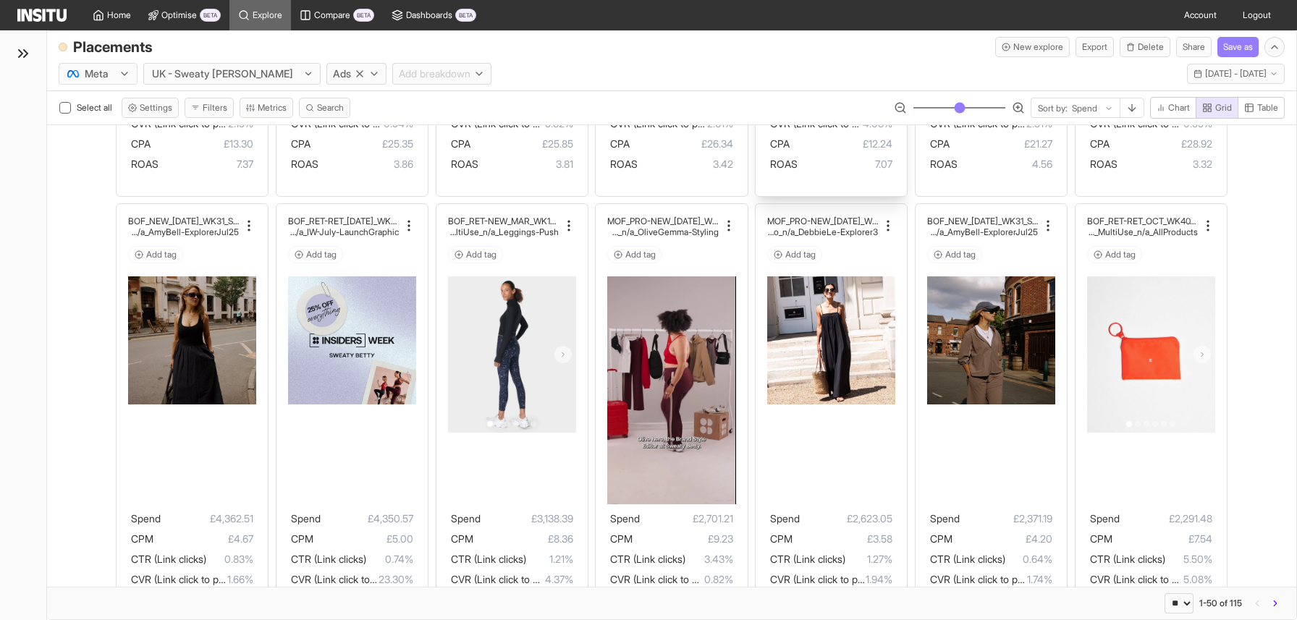
scroll to position [379, 0]
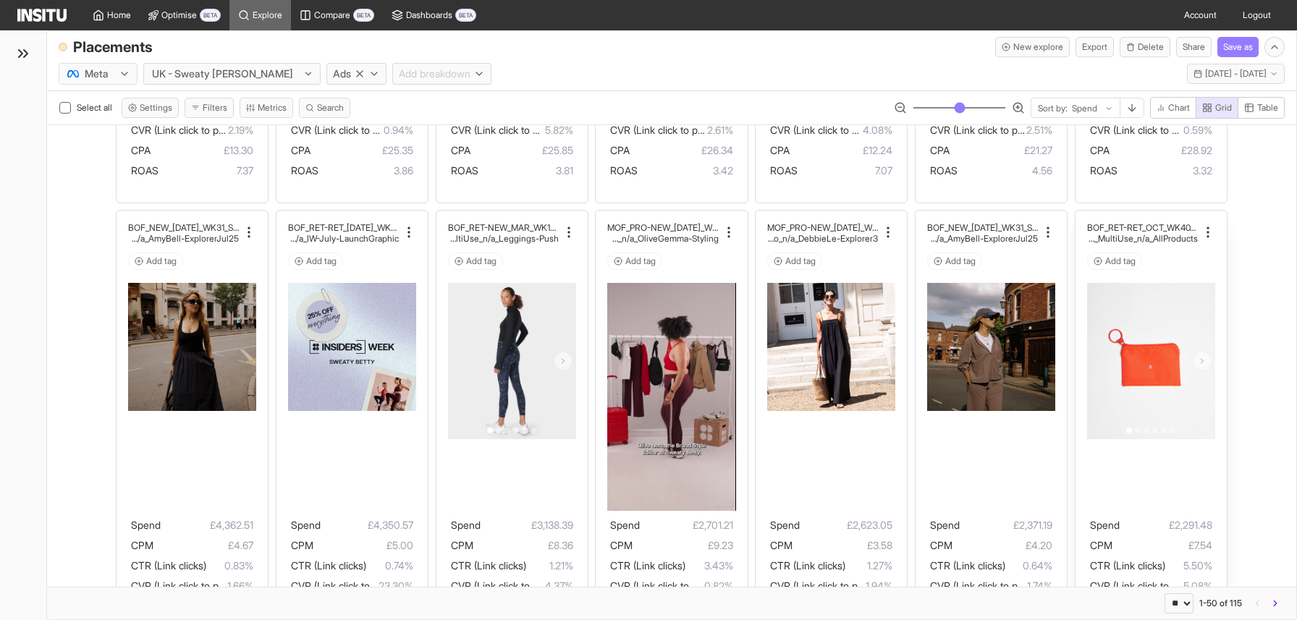
click at [1202, 358] on icon at bounding box center [1202, 361] width 9 height 9
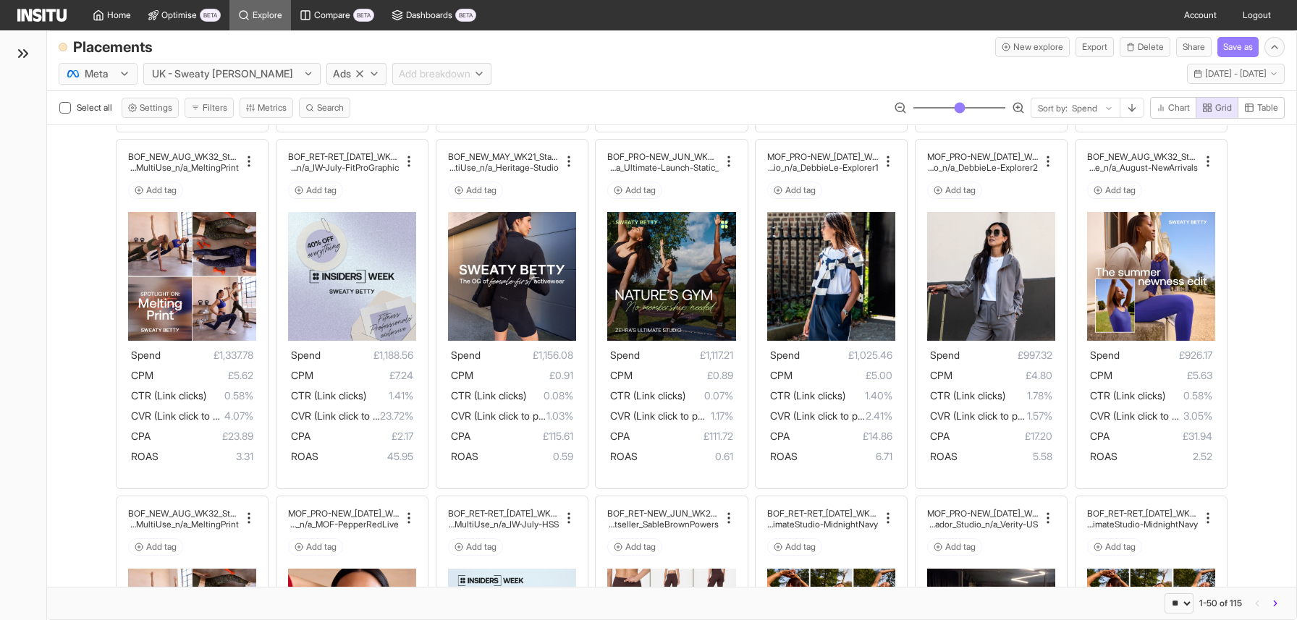
scroll to position [1386, 0]
